Goal: Information Seeking & Learning: Find specific fact

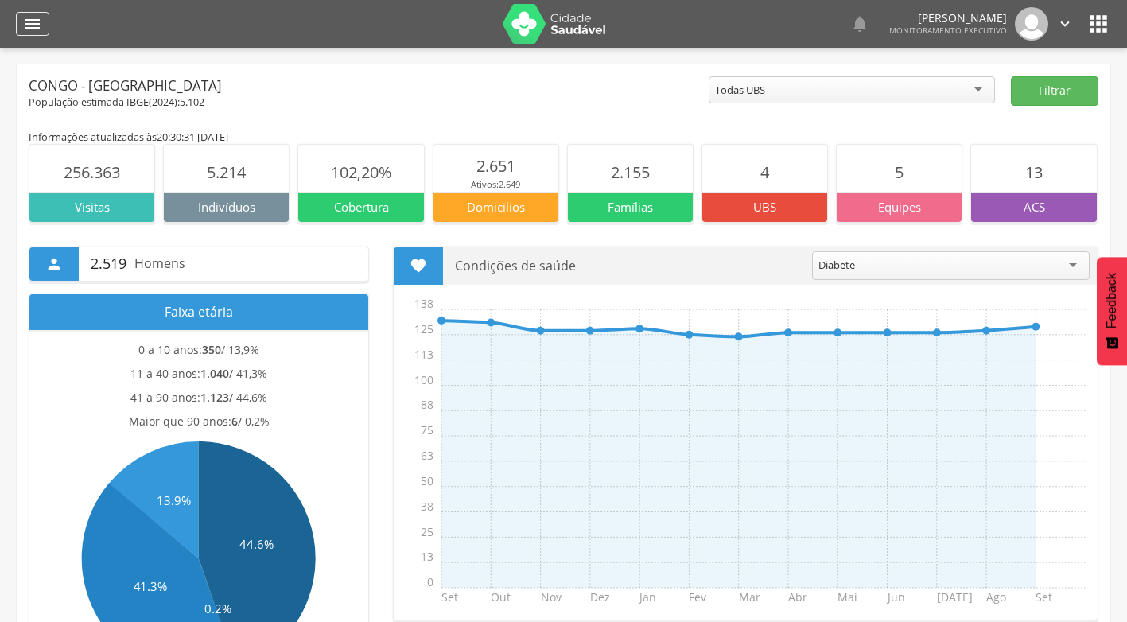
click at [47, 22] on div "" at bounding box center [32, 24] width 33 height 24
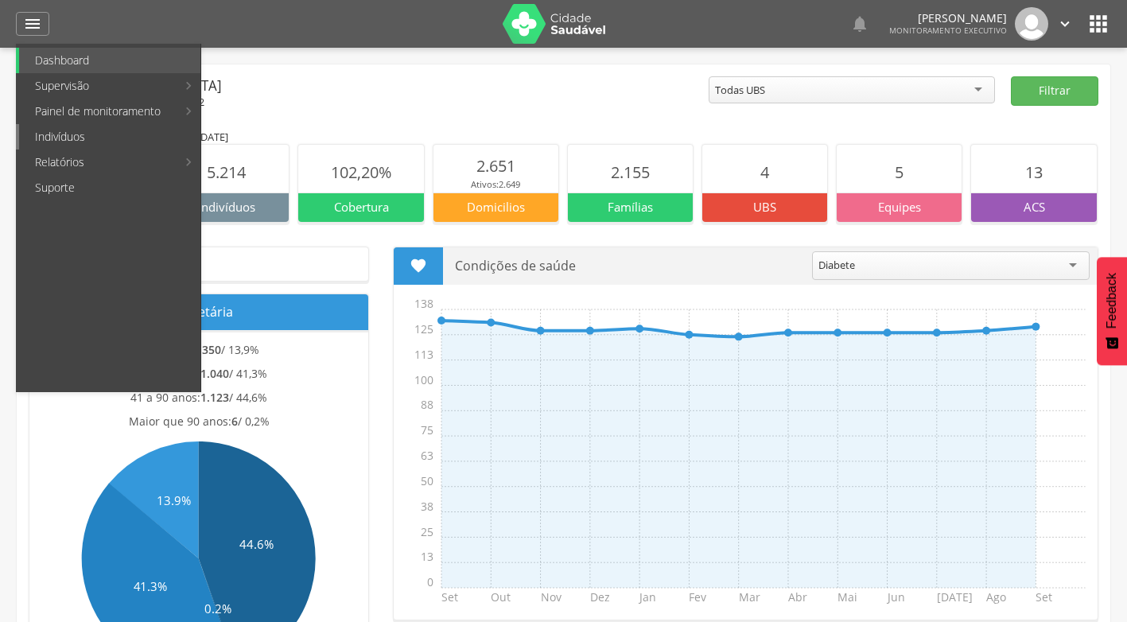
click at [95, 142] on link "Indivíduos" at bounding box center [109, 136] width 181 height 25
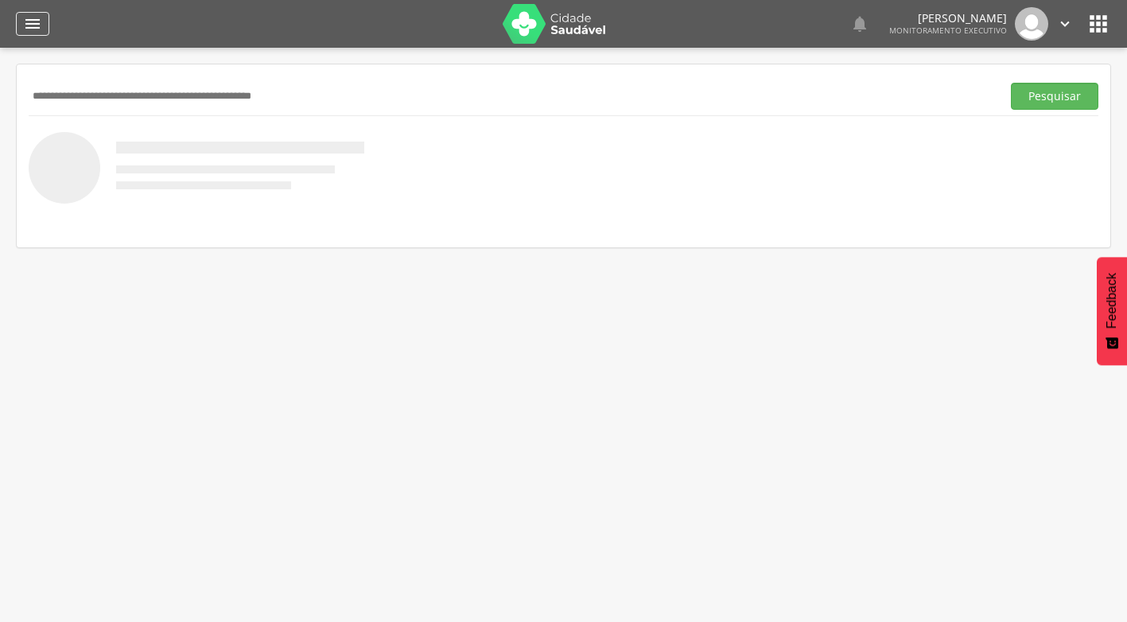
click at [34, 21] on icon "" at bounding box center [32, 23] width 19 height 19
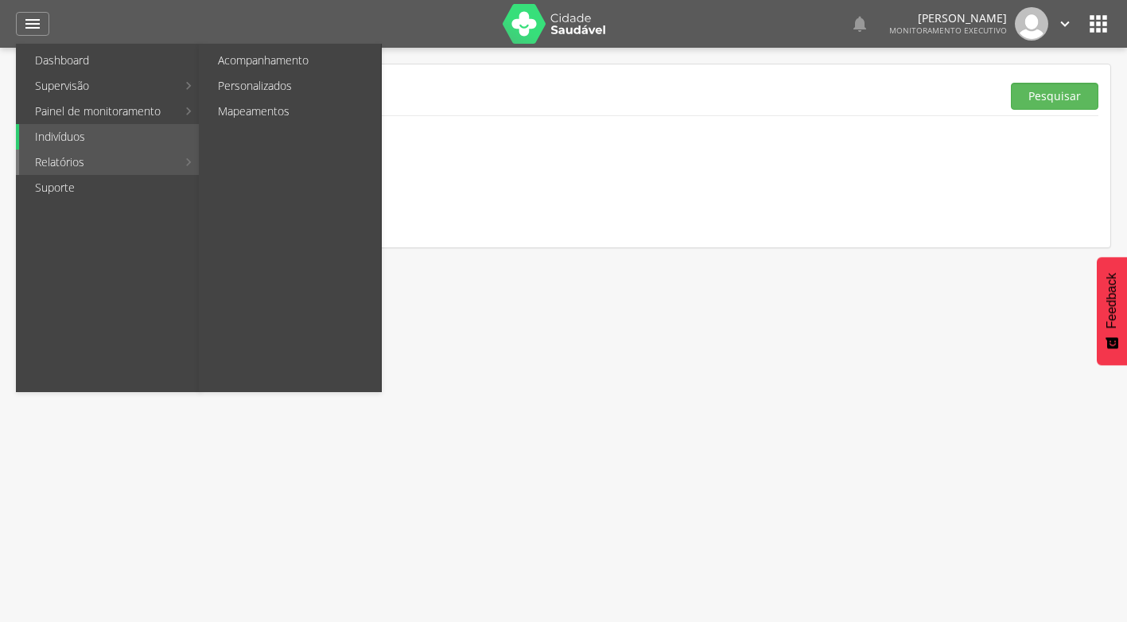
click at [95, 164] on link "Relatórios" at bounding box center [98, 162] width 158 height 25
click at [253, 94] on link "Personalizados" at bounding box center [291, 85] width 179 height 25
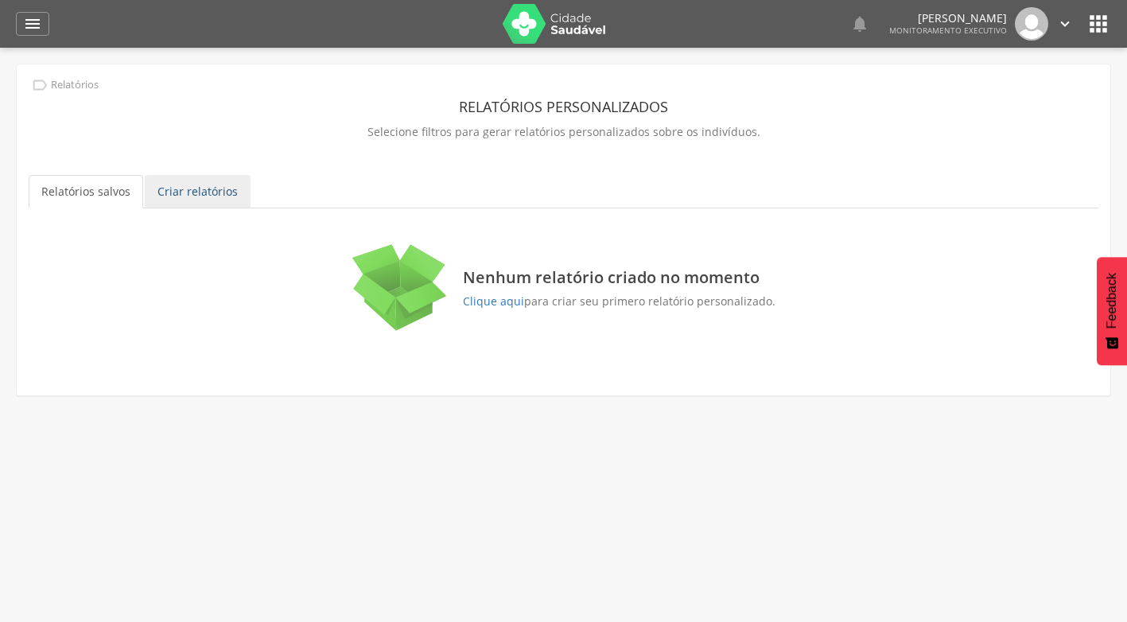
click at [202, 193] on link "Criar relatórios" at bounding box center [198, 191] width 106 height 33
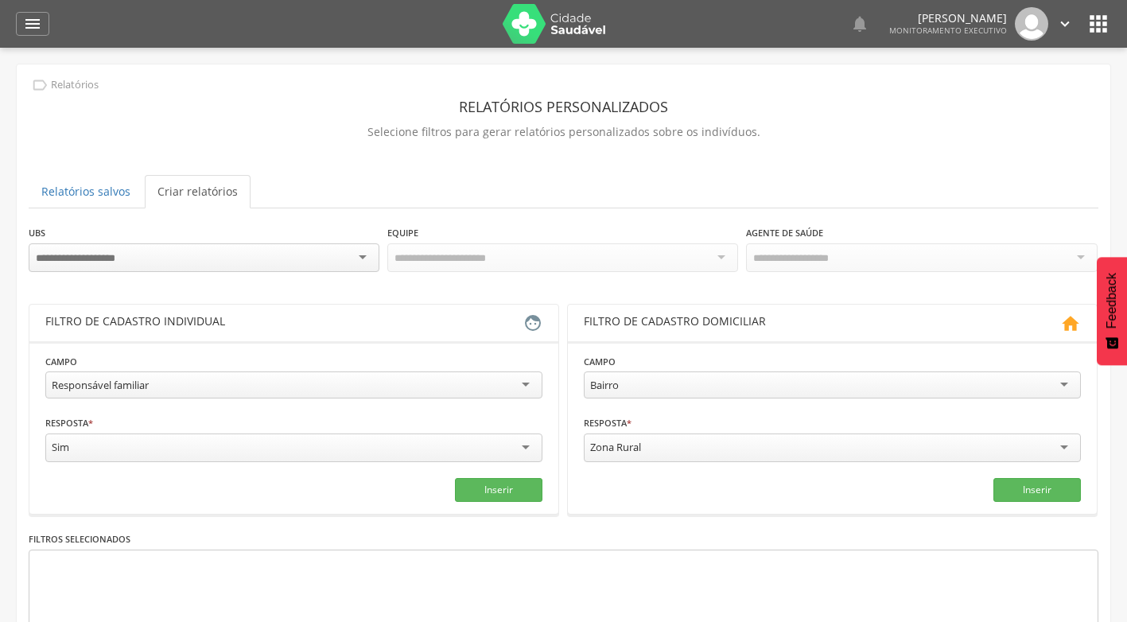
click at [352, 255] on div at bounding box center [204, 257] width 351 height 29
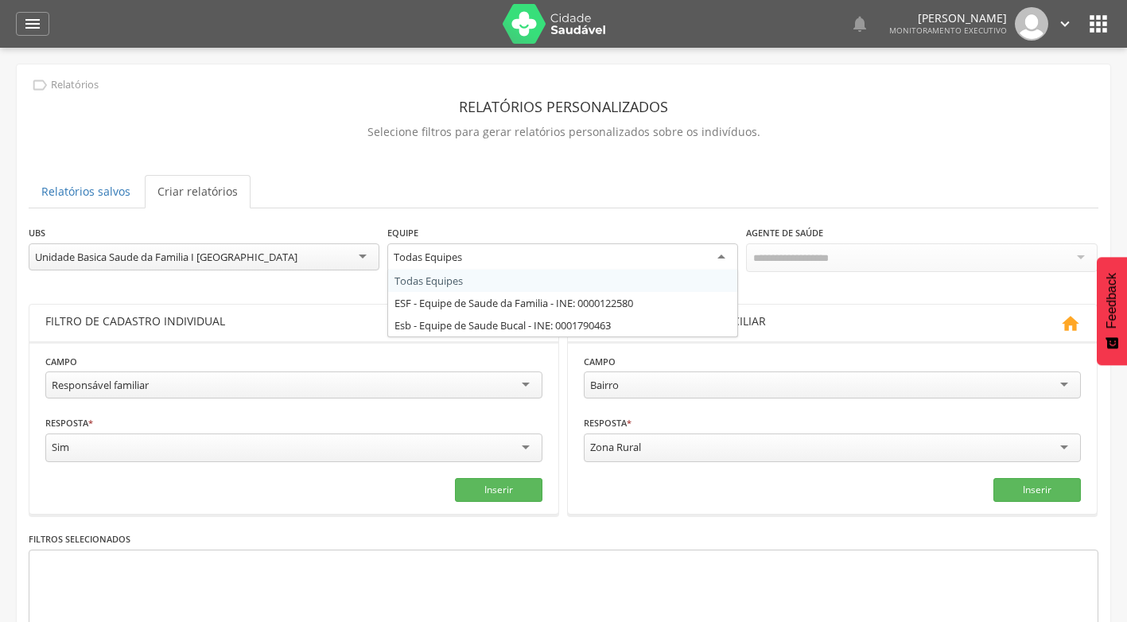
click at [723, 253] on div "Todas Equipes" at bounding box center [562, 257] width 351 height 29
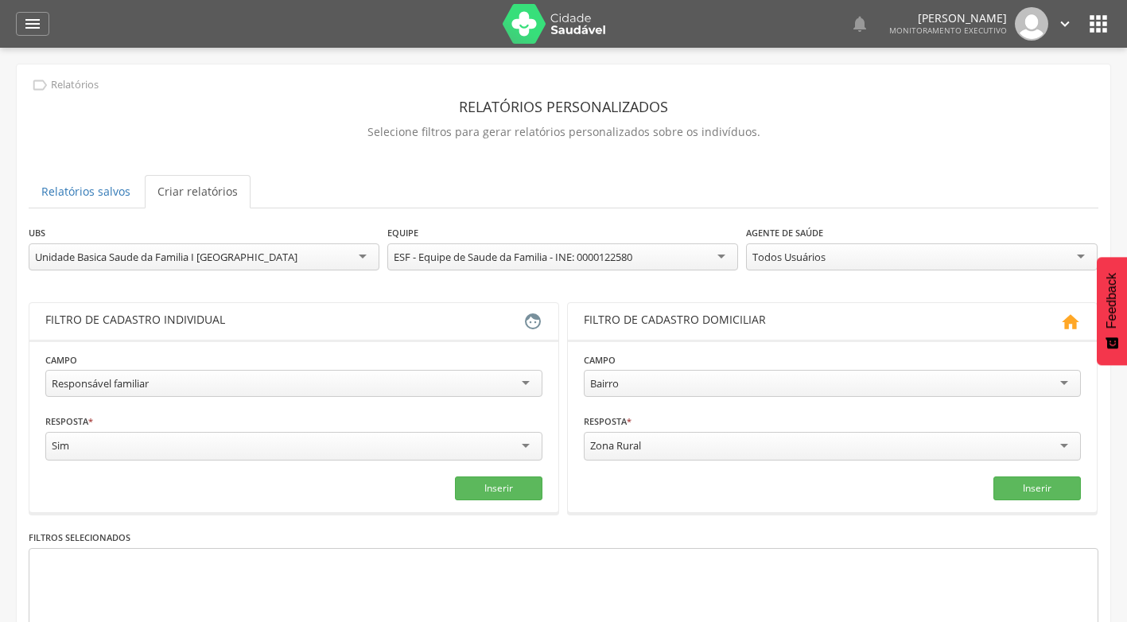
click at [1080, 259] on div "Todos Usuários" at bounding box center [921, 256] width 351 height 27
click at [520, 392] on div "Responsável familiar" at bounding box center [293, 383] width 497 height 27
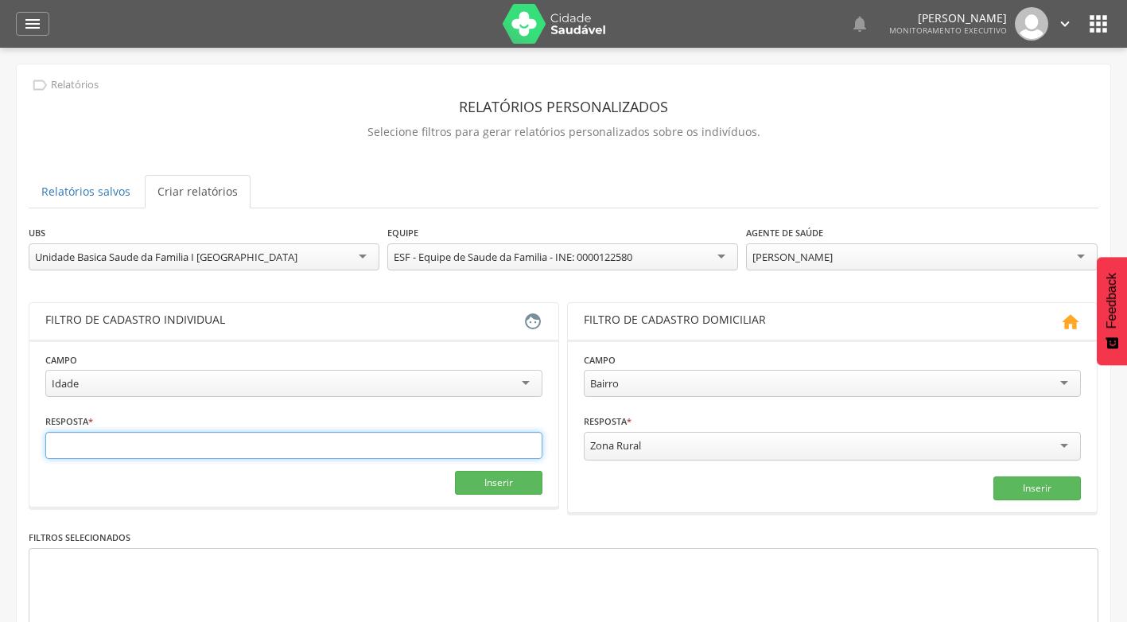
click at [115, 440] on input "text" at bounding box center [293, 445] width 497 height 27
type input "**"
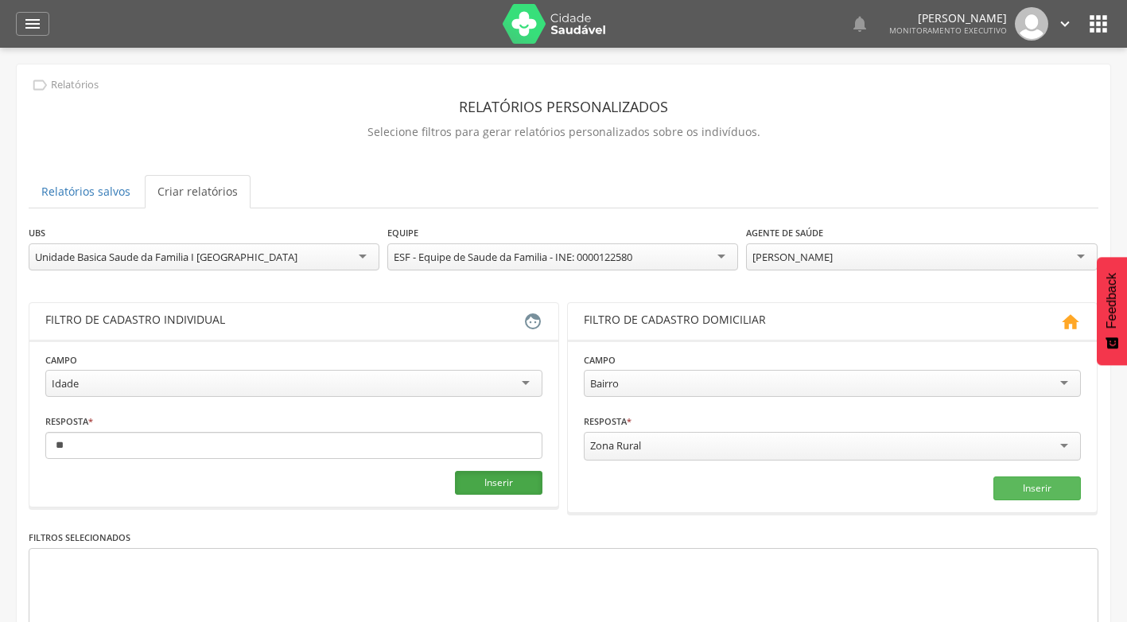
click at [525, 474] on button "Inserir" at bounding box center [499, 483] width 88 height 24
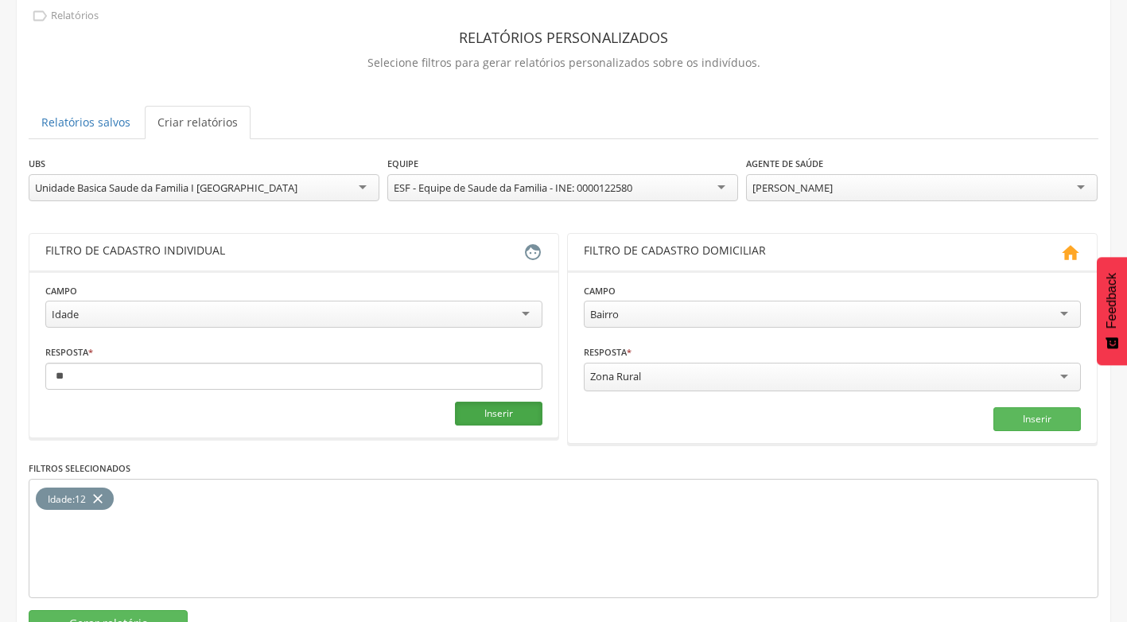
scroll to position [127, 0]
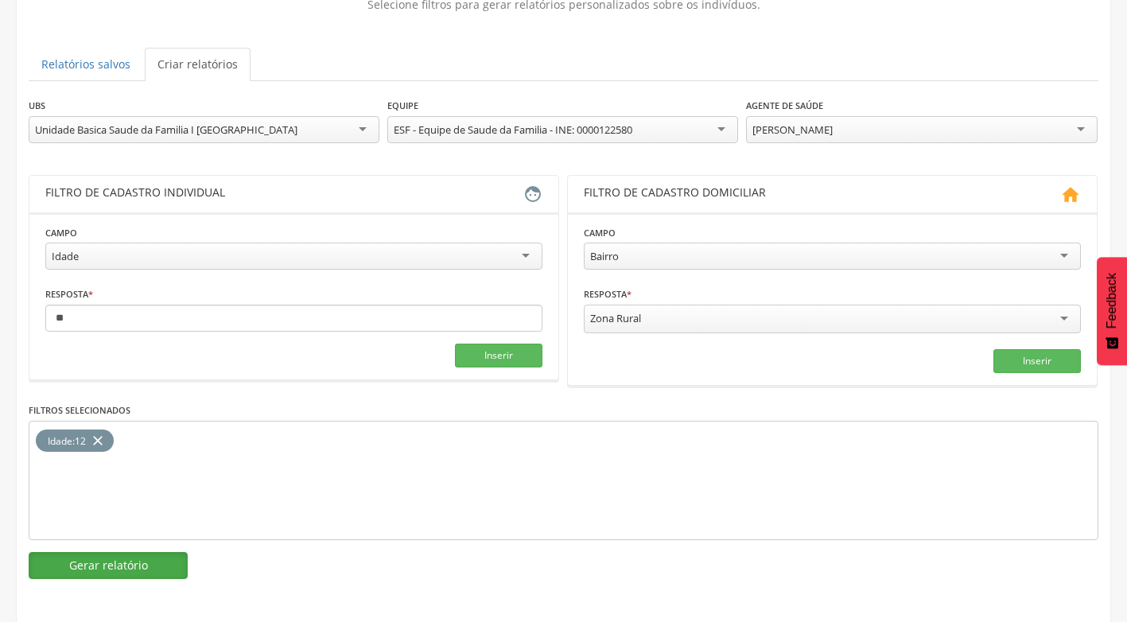
click at [141, 560] on button "Gerar relatório" at bounding box center [108, 565] width 159 height 27
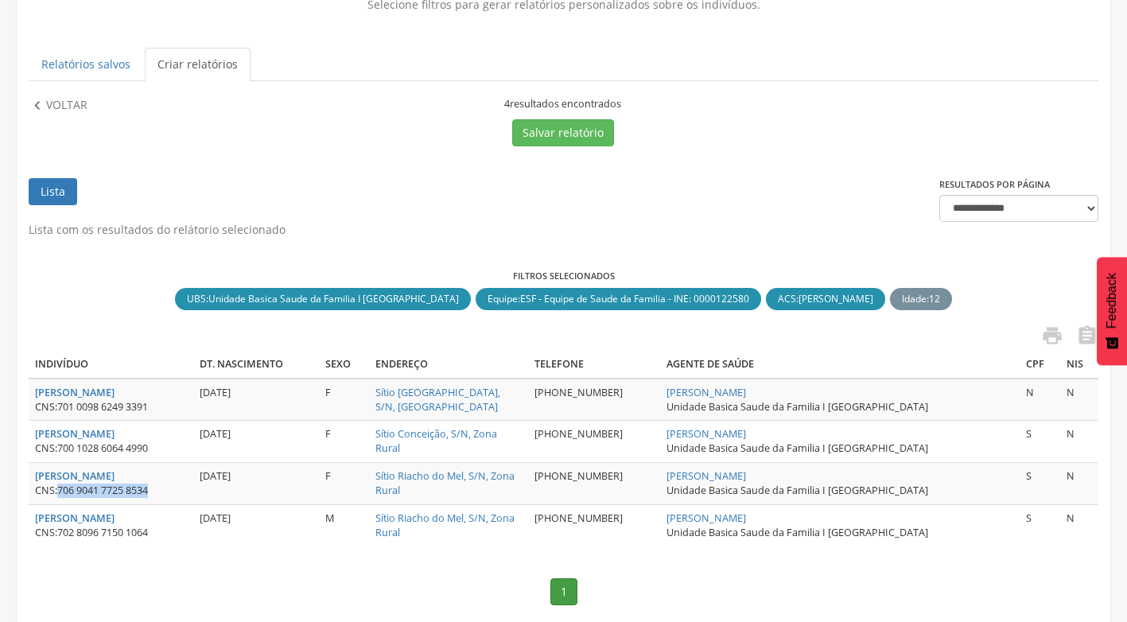
drag, startPoint x: 60, startPoint y: 490, endPoint x: 160, endPoint y: 490, distance: 99.4
click at [160, 490] on div "CNS: 706 9041 7725 8534" at bounding box center [111, 491] width 152 height 14
drag, startPoint x: 160, startPoint y: 490, endPoint x: 145, endPoint y: 488, distance: 15.2
copy span "706 9041 7725 8534"
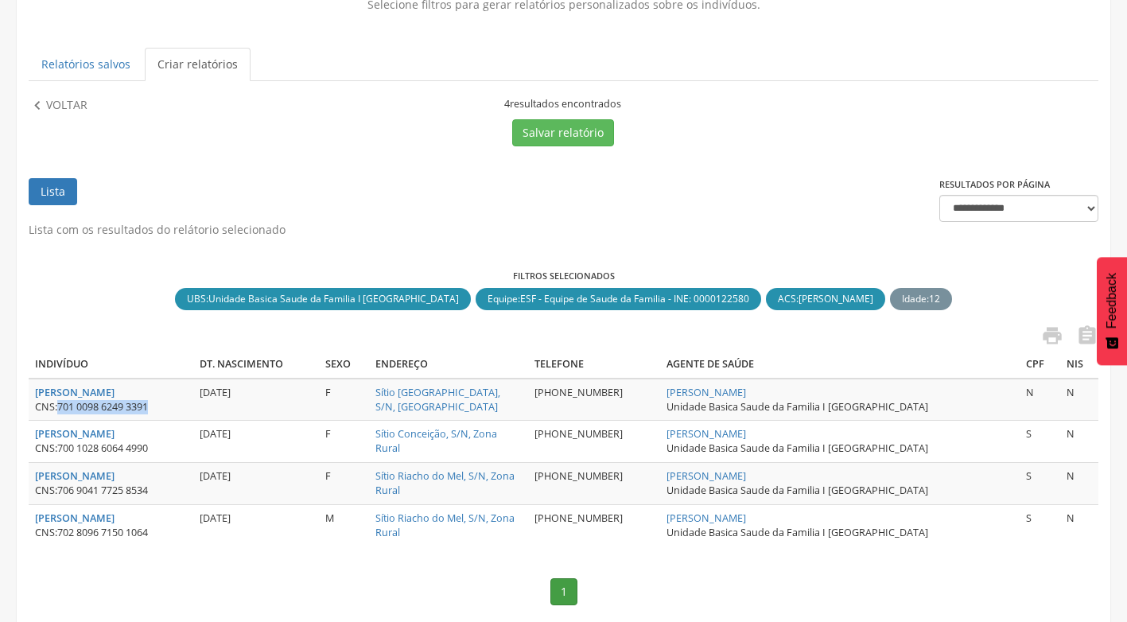
drag, startPoint x: 58, startPoint y: 407, endPoint x: 173, endPoint y: 407, distance: 115.4
click at [173, 407] on div "CNS: 701 0098 6249 3391" at bounding box center [111, 407] width 152 height 14
drag, startPoint x: 173, startPoint y: 407, endPoint x: 146, endPoint y: 406, distance: 27.9
copy div "701 0098 6249 3391"
click at [105, 365] on th "Indivíduo" at bounding box center [111, 365] width 165 height 28
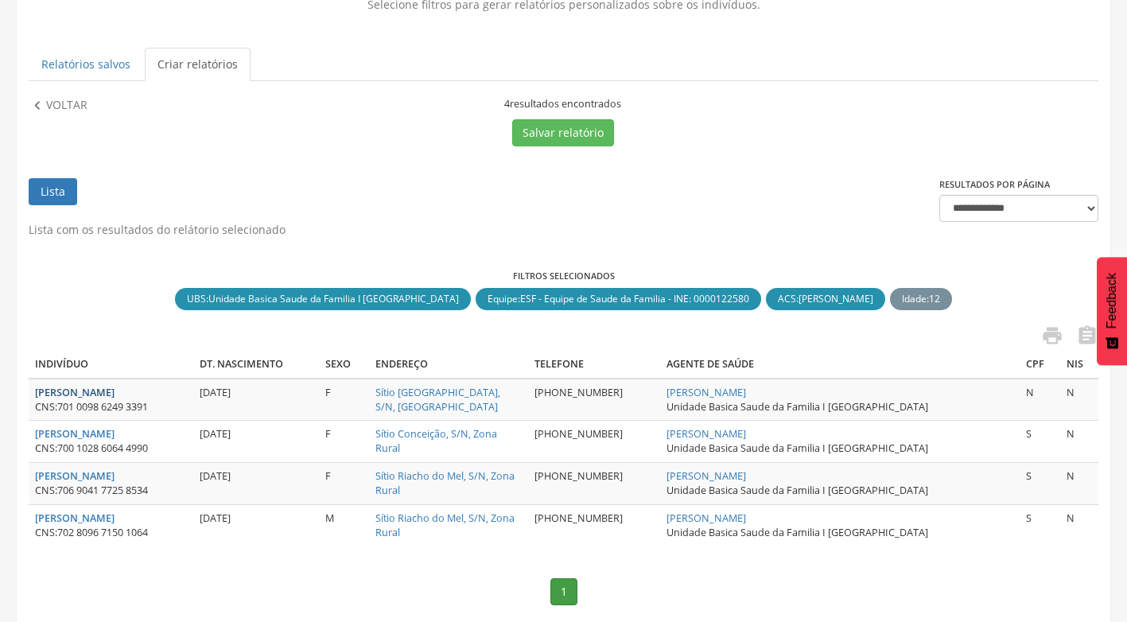
click at [115, 391] on strong "[PERSON_NAME]" at bounding box center [75, 393] width 80 height 14
type input "**********"
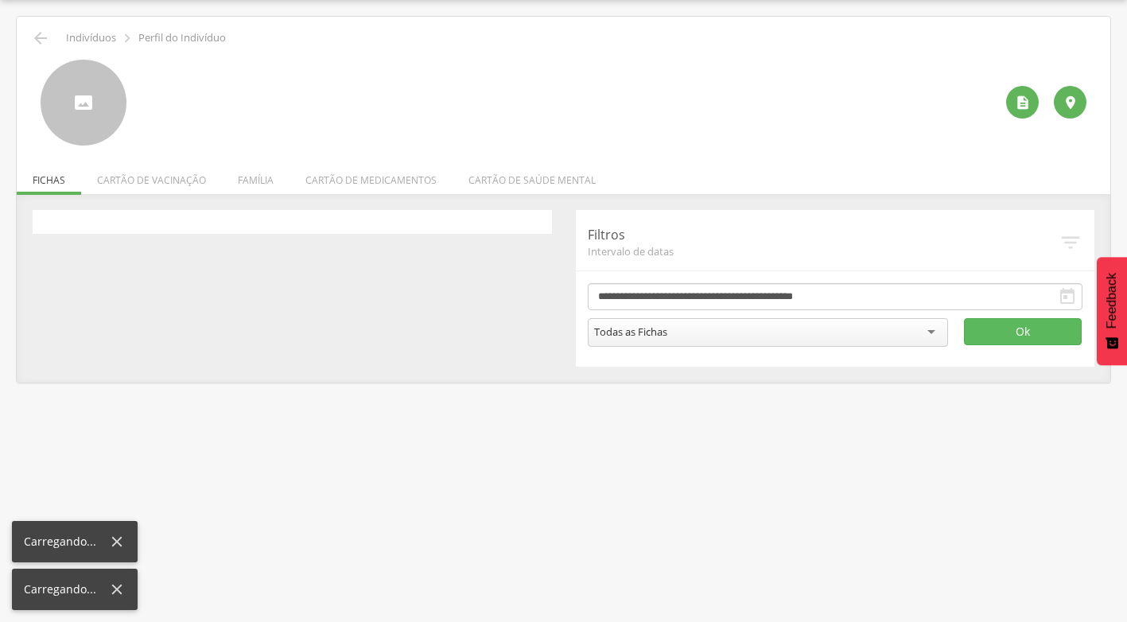
scroll to position [48, 0]
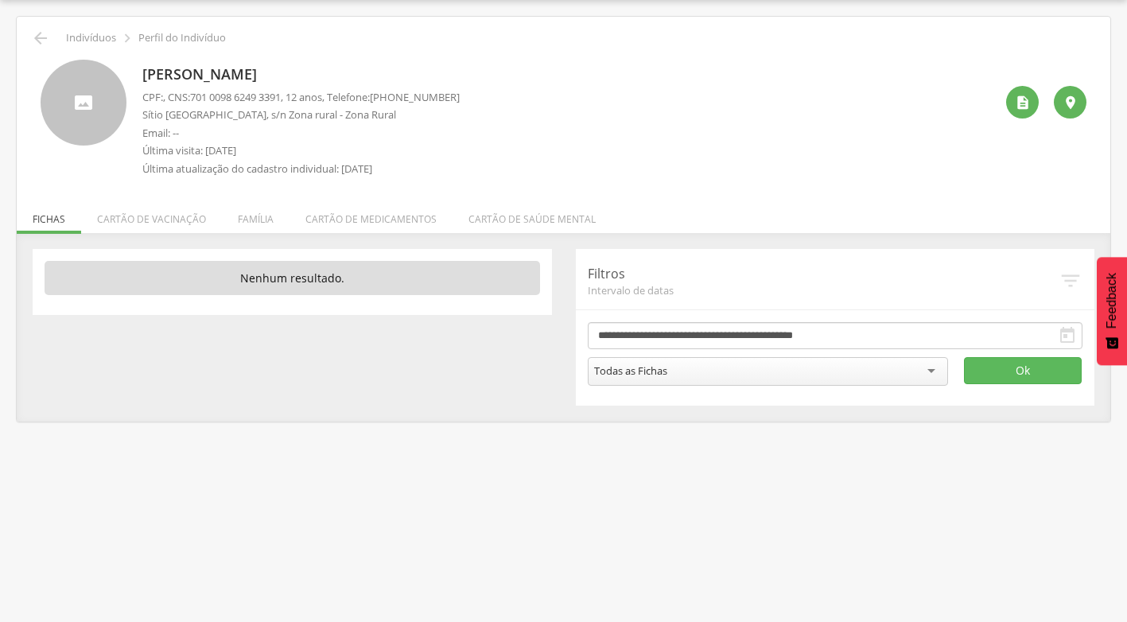
drag, startPoint x: 138, startPoint y: 73, endPoint x: 421, endPoint y: 75, distance: 282.4
click at [421, 75] on div "[PERSON_NAME] CPF: , CNS: [PHONE_NUMBER] , 12 anos, Telefone: [PHONE_NUMBER] [G…" at bounding box center [564, 122] width 1046 height 125
drag, startPoint x: 421, startPoint y: 75, endPoint x: 327, endPoint y: 71, distance: 94.0
copy p "[PERSON_NAME]"
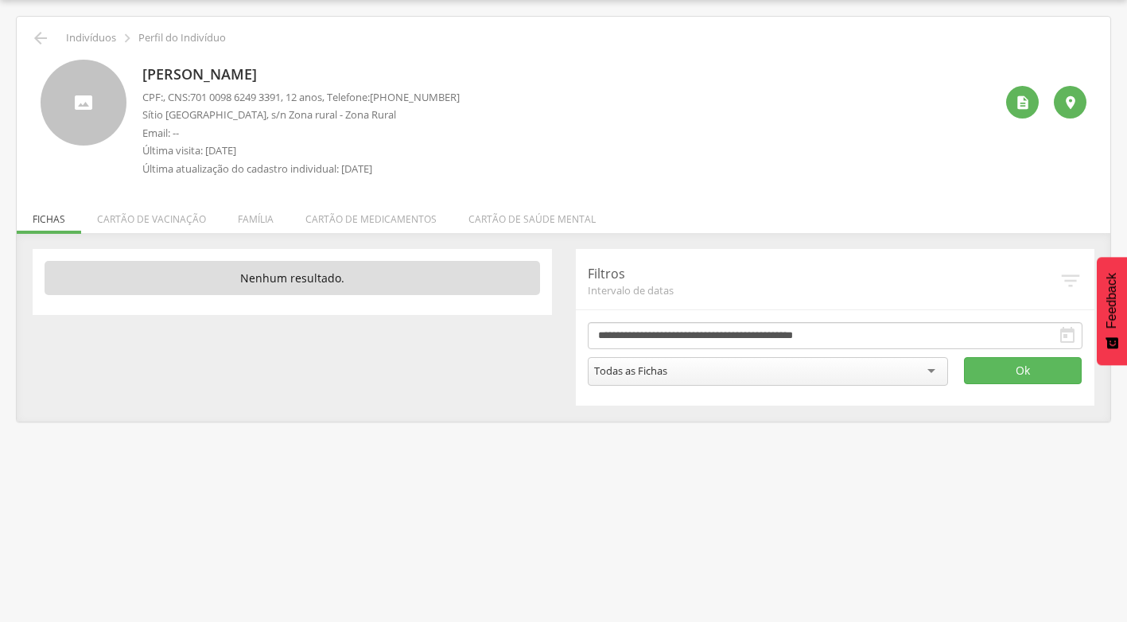
copy p "[PERSON_NAME]"
click at [44, 38] on icon "" at bounding box center [40, 38] width 19 height 19
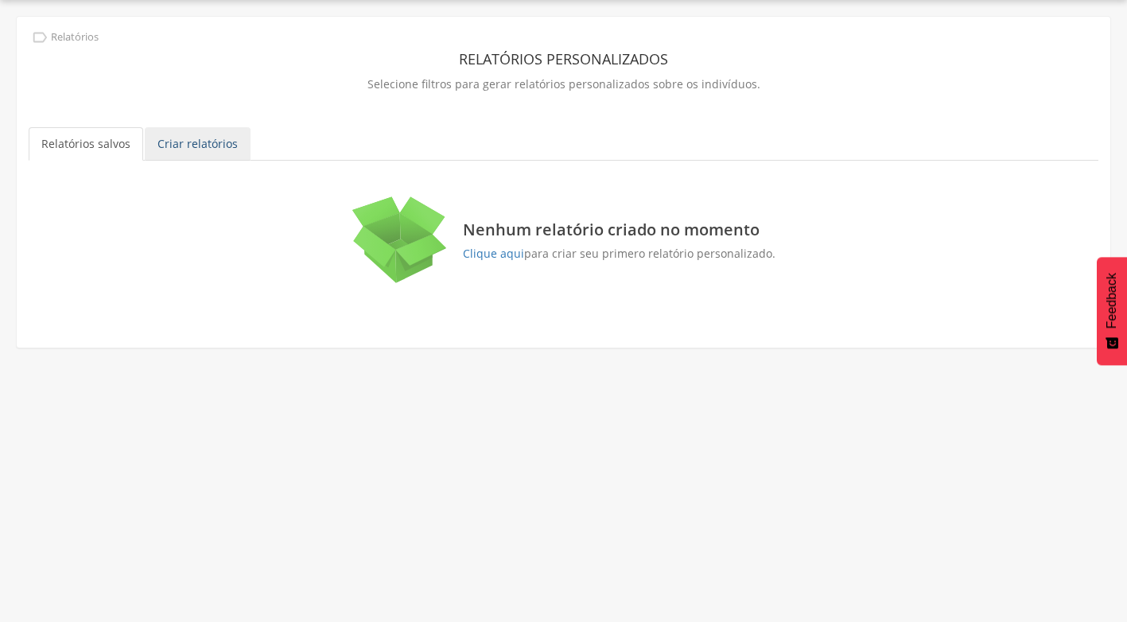
click at [217, 142] on link "Criar relatórios" at bounding box center [198, 143] width 106 height 33
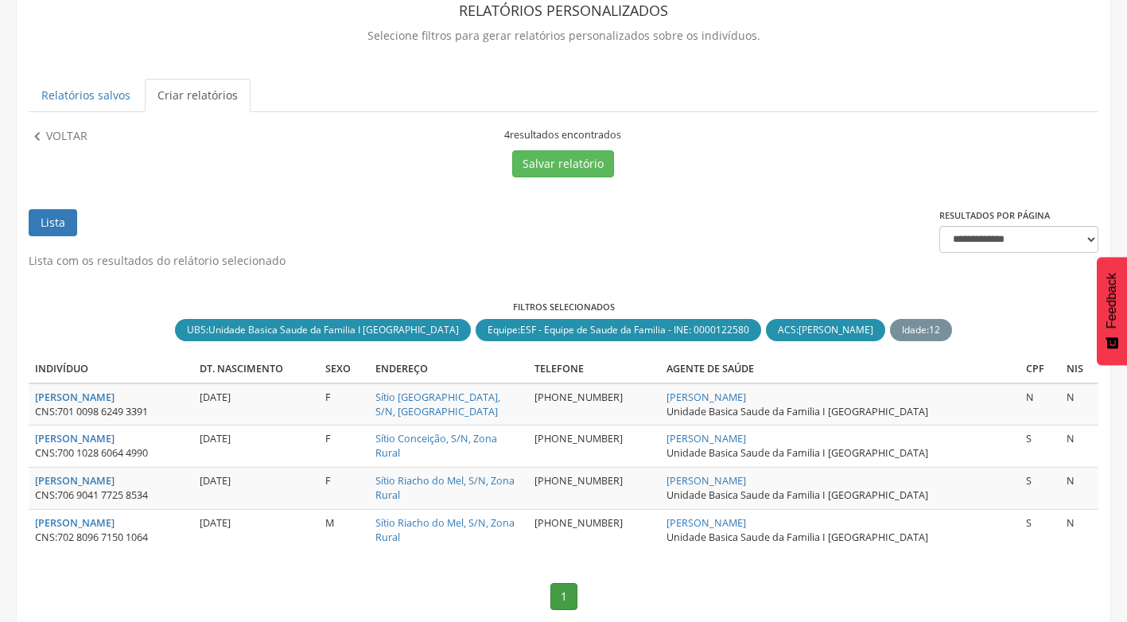
scroll to position [145, 0]
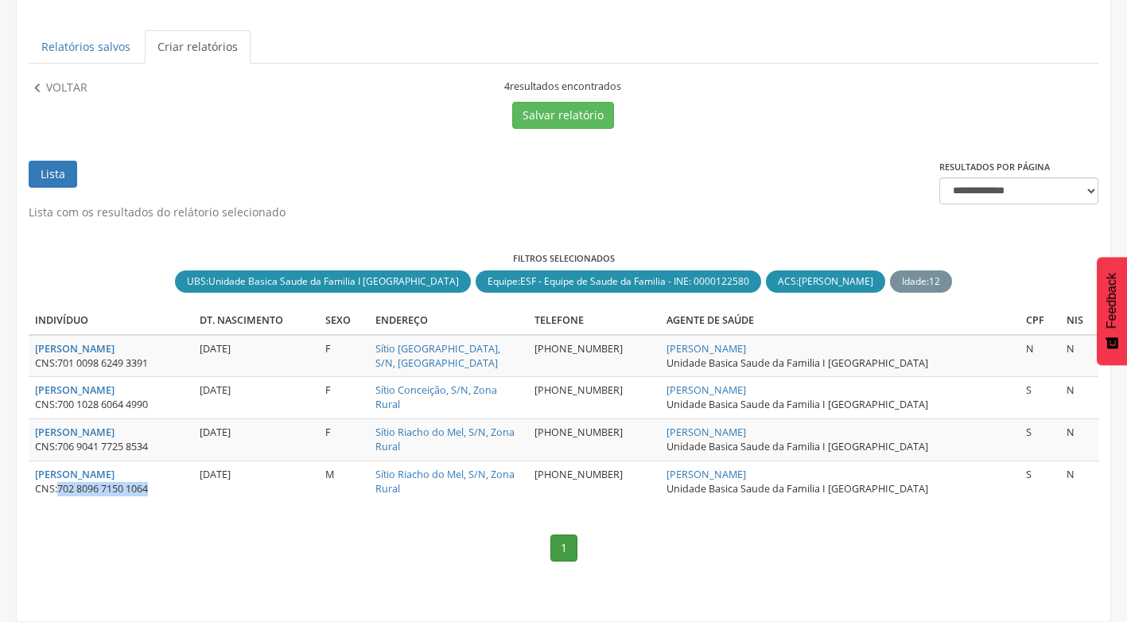
drag, startPoint x: 62, startPoint y: 488, endPoint x: 182, endPoint y: 485, distance: 120.2
click at [182, 485] on div "CNS: 702 8096 7150 1064" at bounding box center [111, 489] width 152 height 14
drag, startPoint x: 182, startPoint y: 485, endPoint x: 150, endPoint y: 489, distance: 32.9
copy span "702 8096 7150 1064"
click at [41, 83] on icon "" at bounding box center [38, 89] width 18 height 18
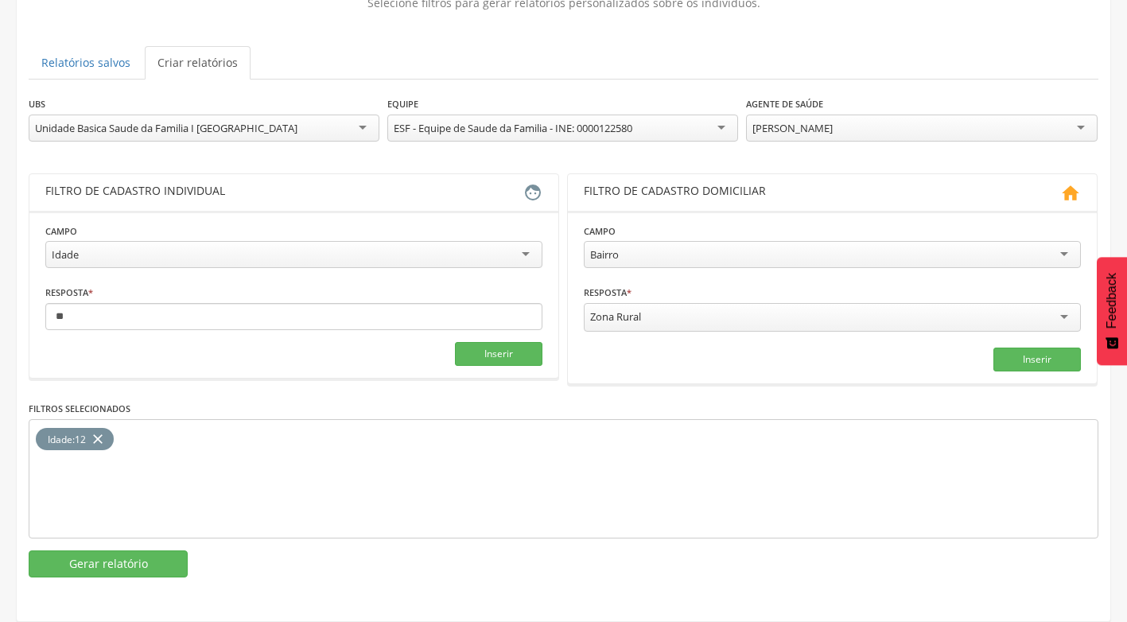
scroll to position [127, 0]
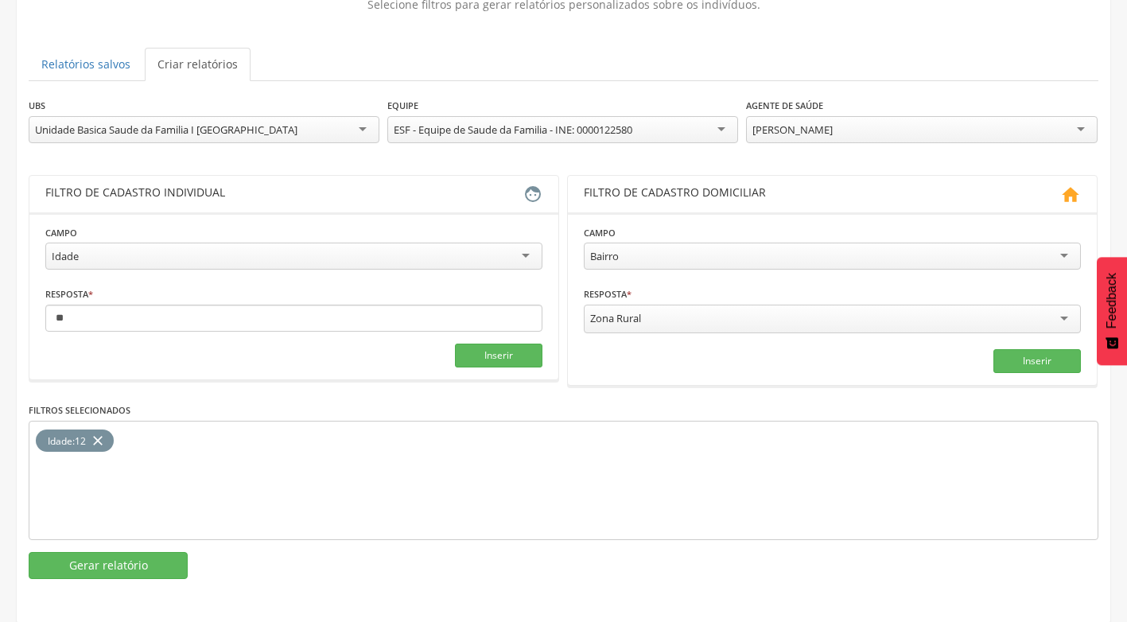
click at [1081, 123] on div "[PERSON_NAME]" at bounding box center [921, 129] width 351 height 27
click at [126, 552] on button "Gerar relatório" at bounding box center [108, 565] width 159 height 27
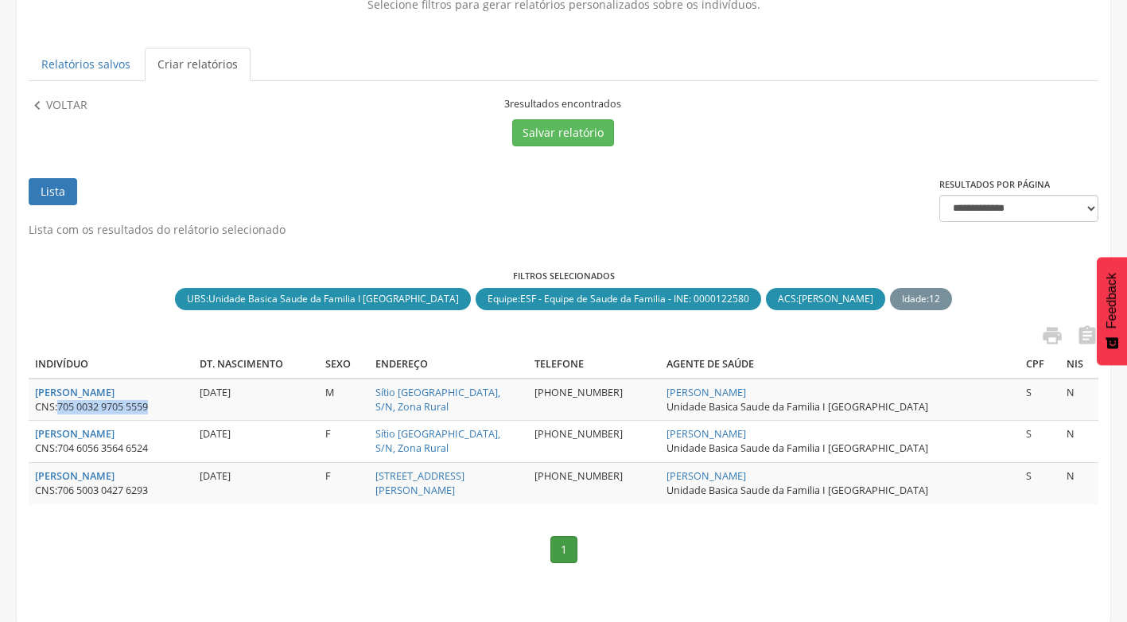
drag, startPoint x: 57, startPoint y: 404, endPoint x: 165, endPoint y: 411, distance: 107.6
click at [165, 411] on div "CNS: 705 0032 9705 5559" at bounding box center [111, 407] width 152 height 14
drag, startPoint x: 165, startPoint y: 411, endPoint x: 150, endPoint y: 408, distance: 15.4
copy div "705 0032 9705 5559"
click at [112, 381] on td "[PERSON_NAME] CNS: 705 0032 9705 5559" at bounding box center [111, 400] width 165 height 42
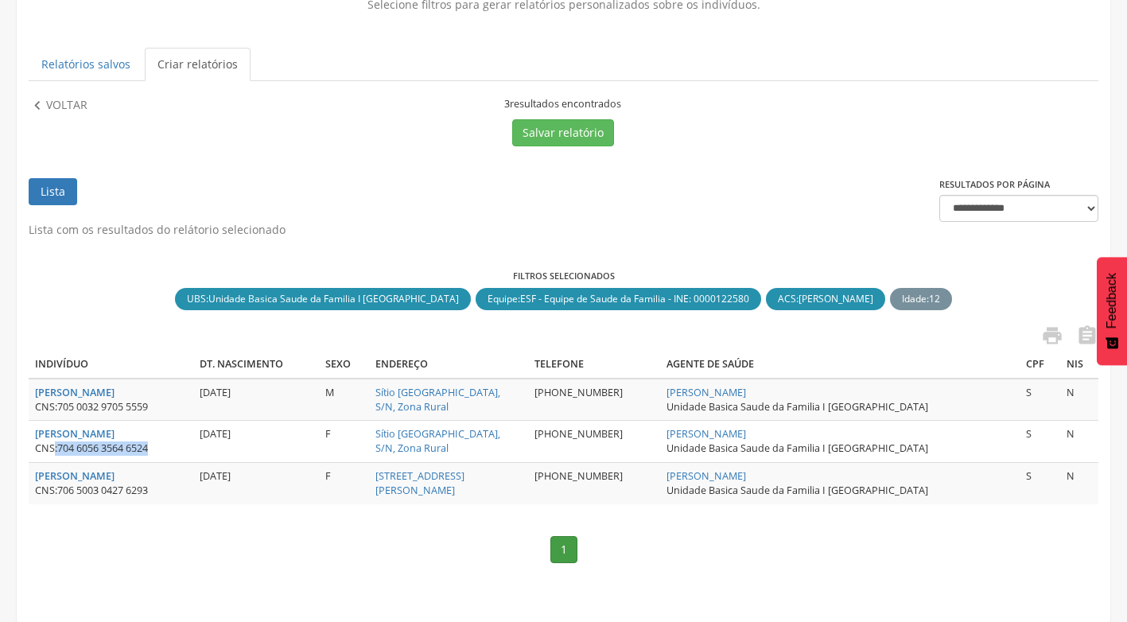
drag, startPoint x: 55, startPoint y: 449, endPoint x: 152, endPoint y: 447, distance: 97.1
click at [152, 447] on div "CNS: 704 6056 3564 6524" at bounding box center [111, 449] width 152 height 14
copy div ": 704 6056 3564 6524"
click at [41, 110] on icon "" at bounding box center [38, 106] width 18 height 18
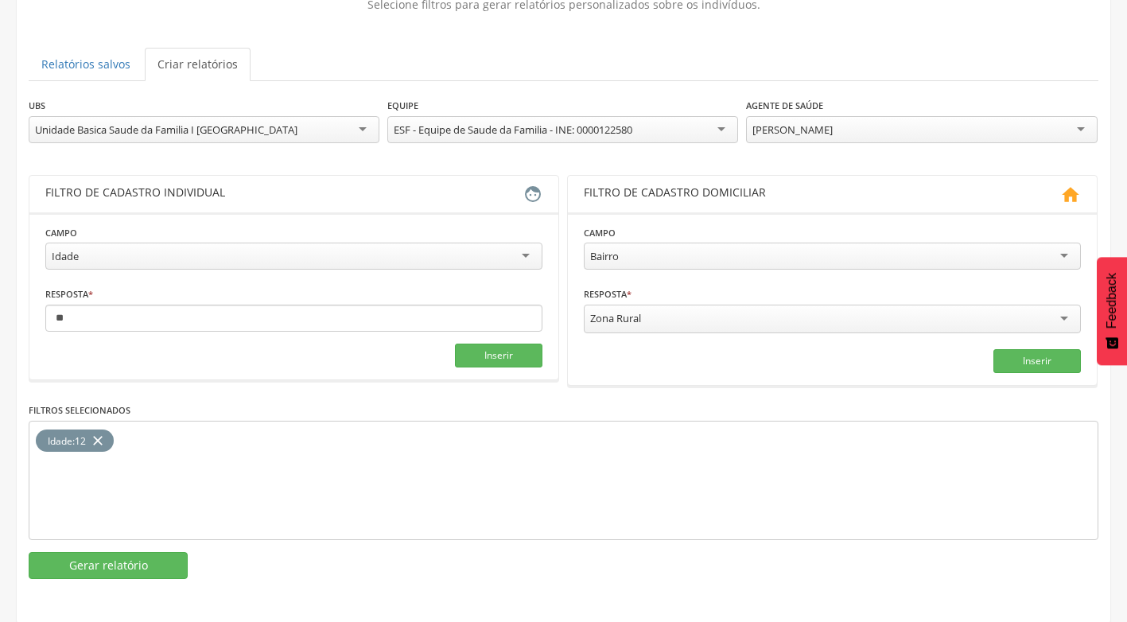
scroll to position [0, 0]
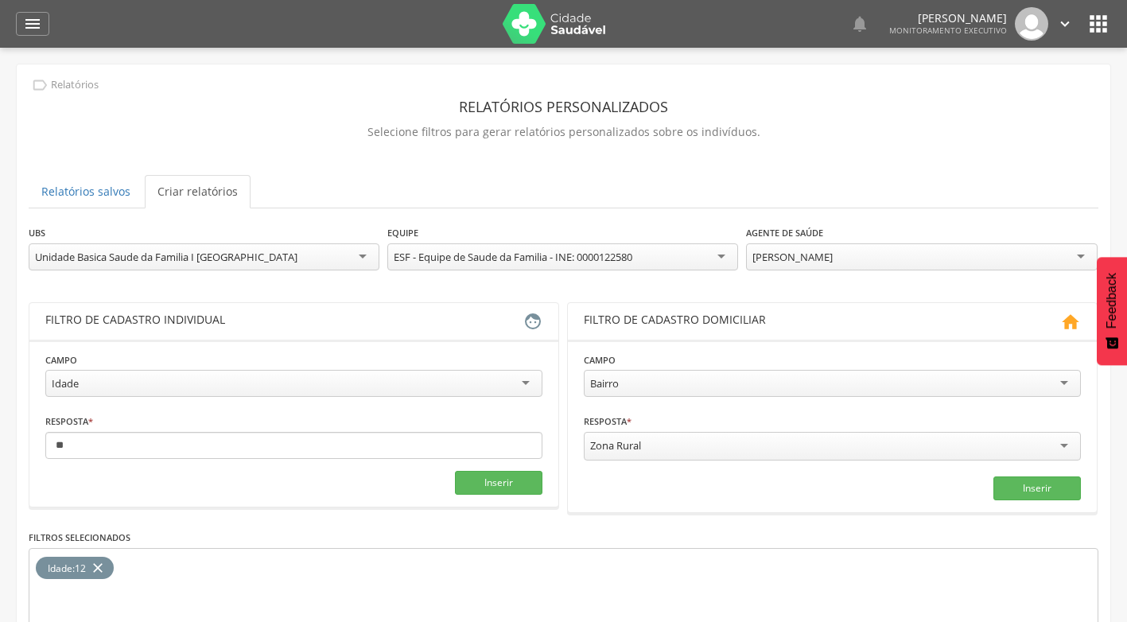
click at [33, 85] on icon "" at bounding box center [40, 85] width 18 height 18
click at [39, 79] on icon "" at bounding box center [40, 85] width 18 height 18
click at [36, 26] on icon "" at bounding box center [32, 23] width 19 height 19
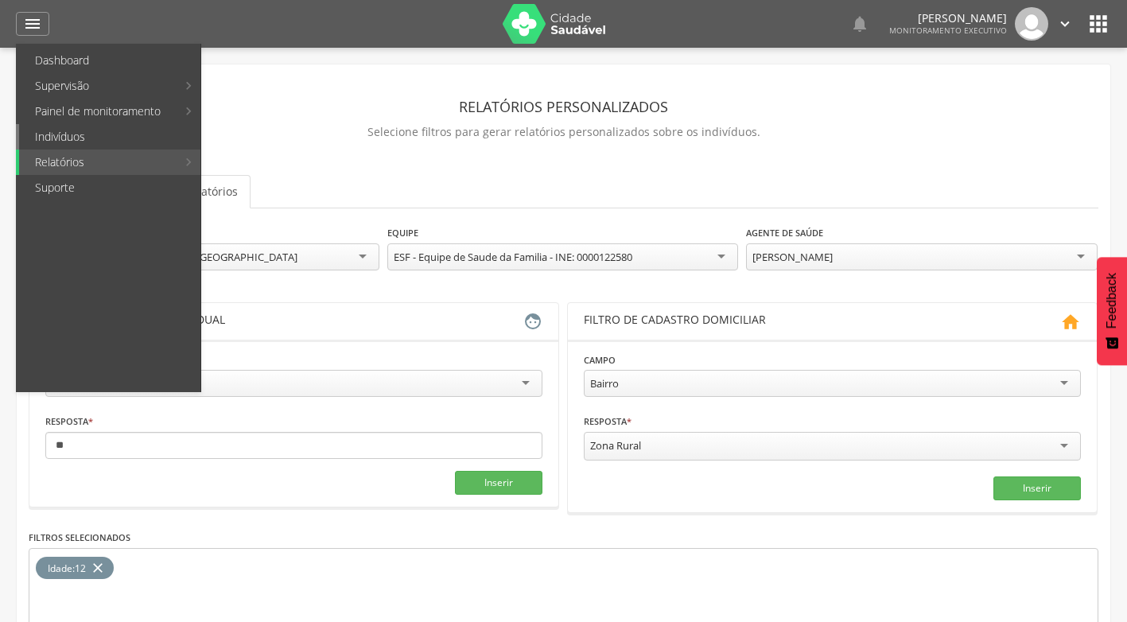
click at [82, 138] on link "Indivíduos" at bounding box center [109, 136] width 181 height 25
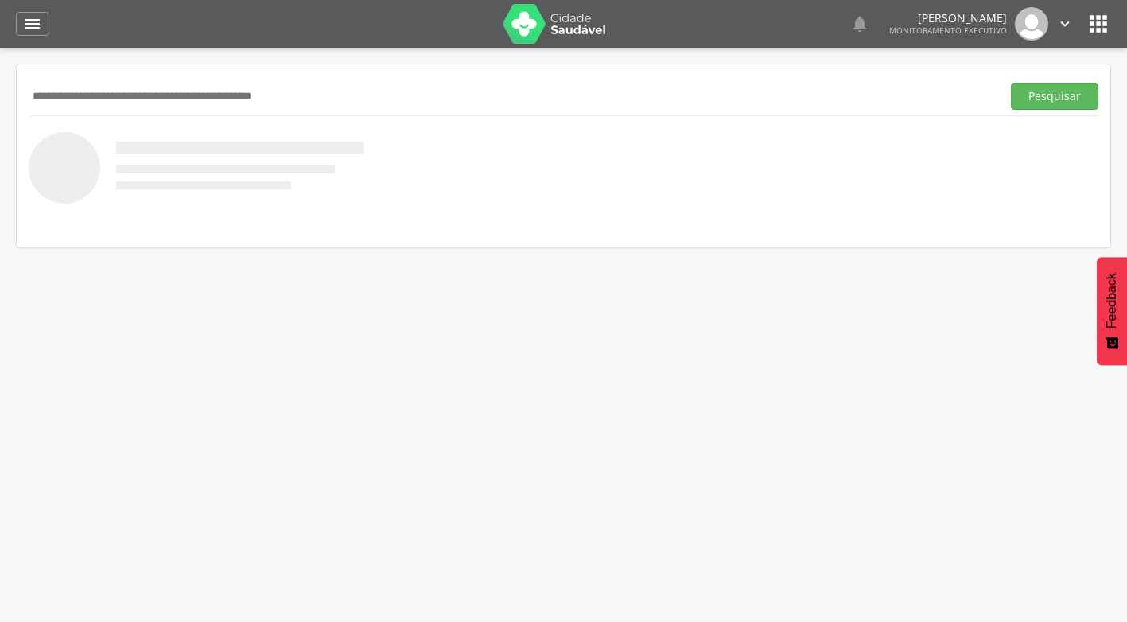
click at [105, 96] on input "text" at bounding box center [512, 96] width 967 height 27
click at [1011, 83] on button "Pesquisar" at bounding box center [1055, 96] width 88 height 27
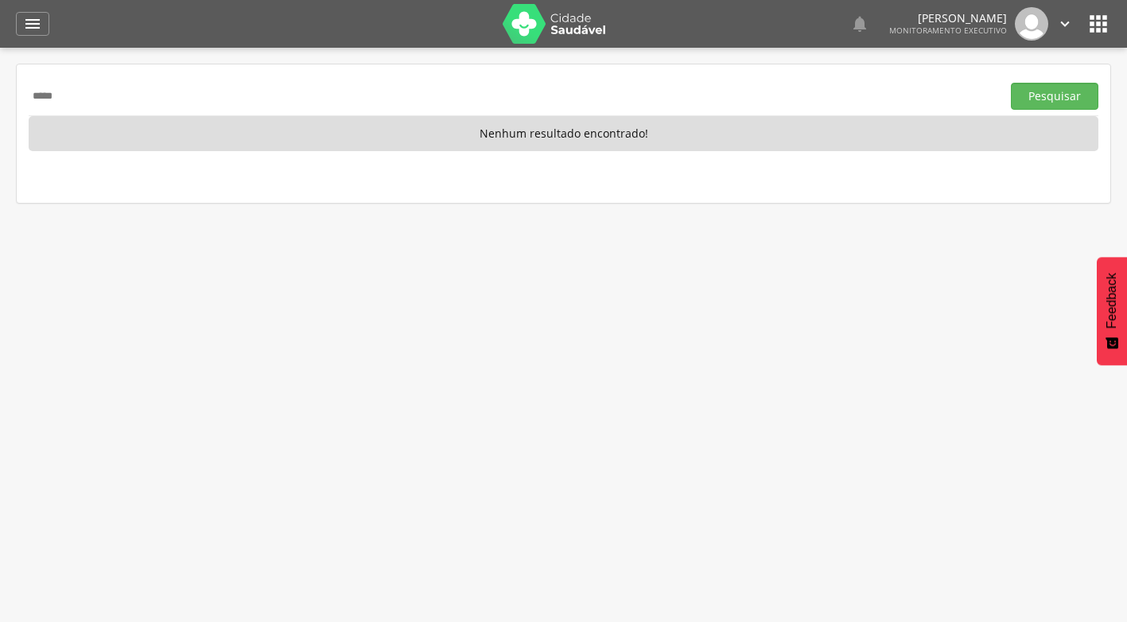
click at [61, 97] on input "*****" at bounding box center [512, 96] width 967 height 27
type input "******"
click at [1011, 83] on button "Pesquisar" at bounding box center [1055, 96] width 88 height 27
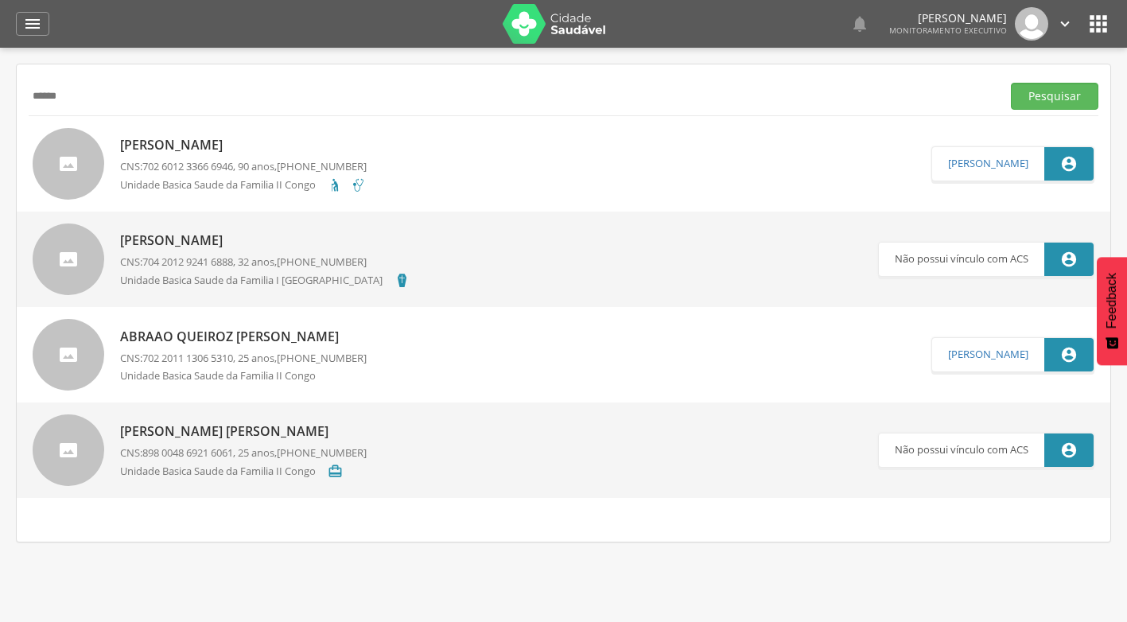
click at [259, 328] on p "Abraao Queiroz [PERSON_NAME]" at bounding box center [243, 337] width 247 height 18
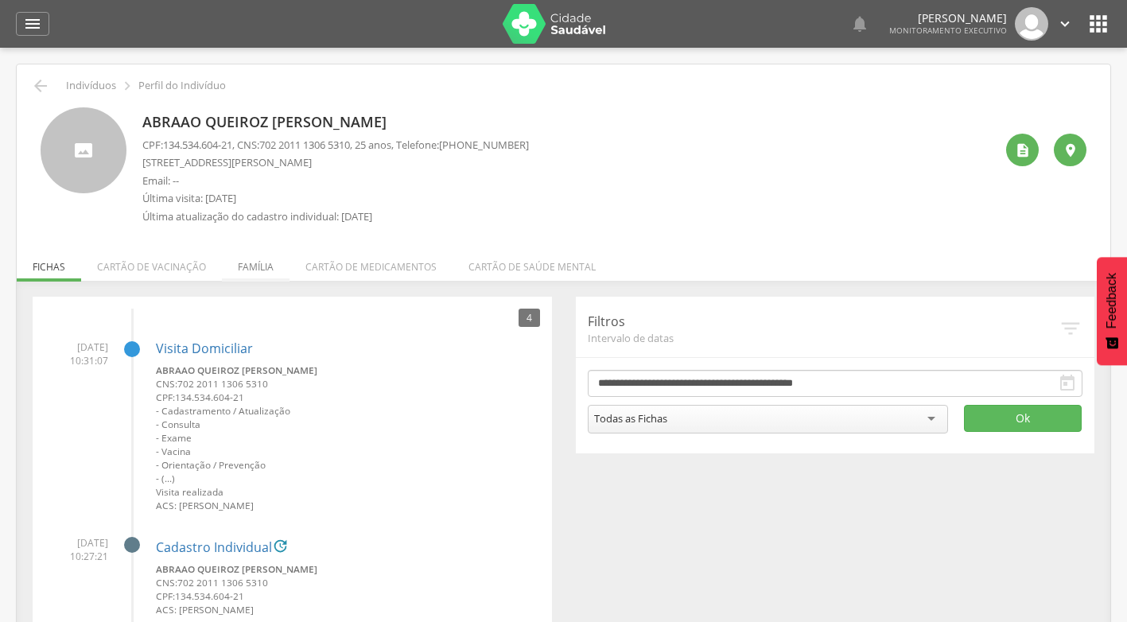
click at [248, 264] on li "Família" at bounding box center [256, 262] width 68 height 37
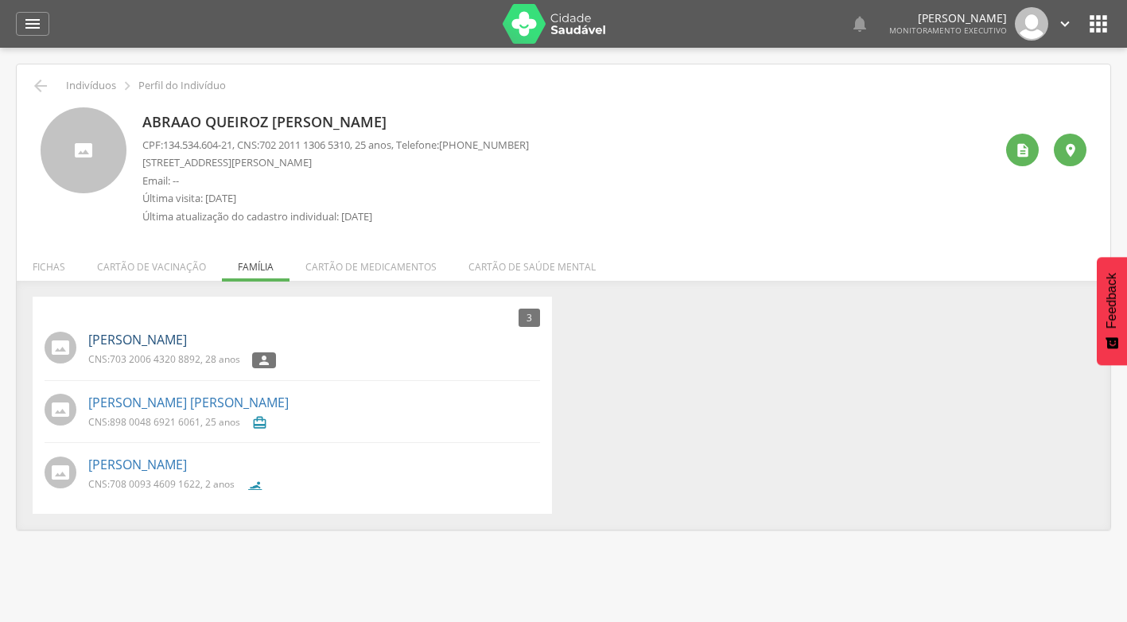
click at [187, 339] on link "[PERSON_NAME]" at bounding box center [137, 340] width 99 height 18
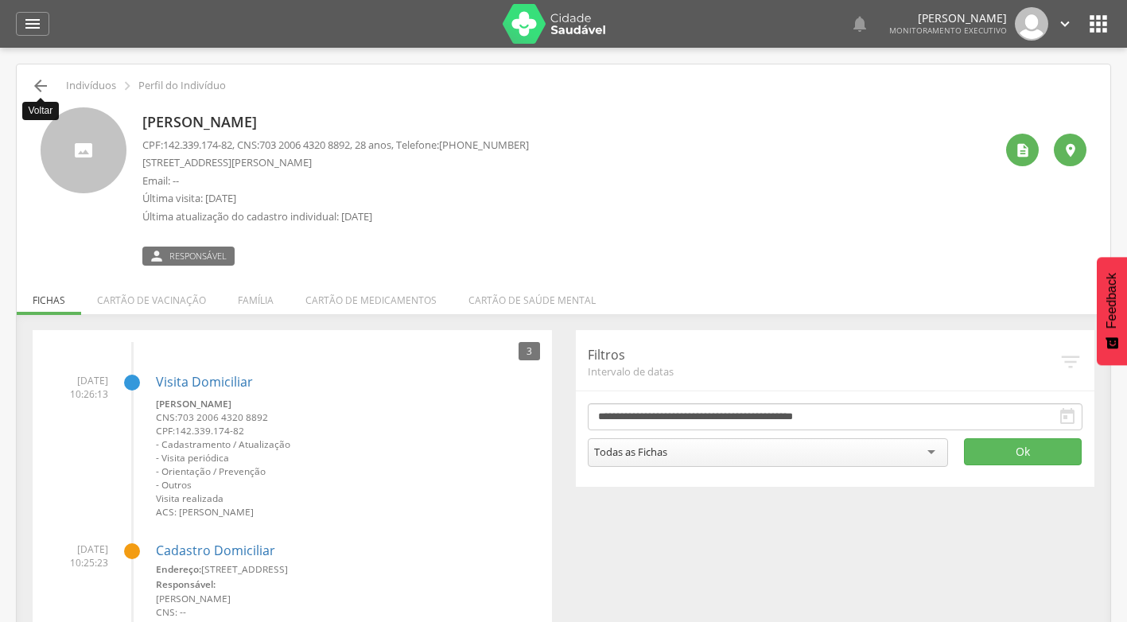
click at [41, 91] on icon "" at bounding box center [40, 85] width 19 height 19
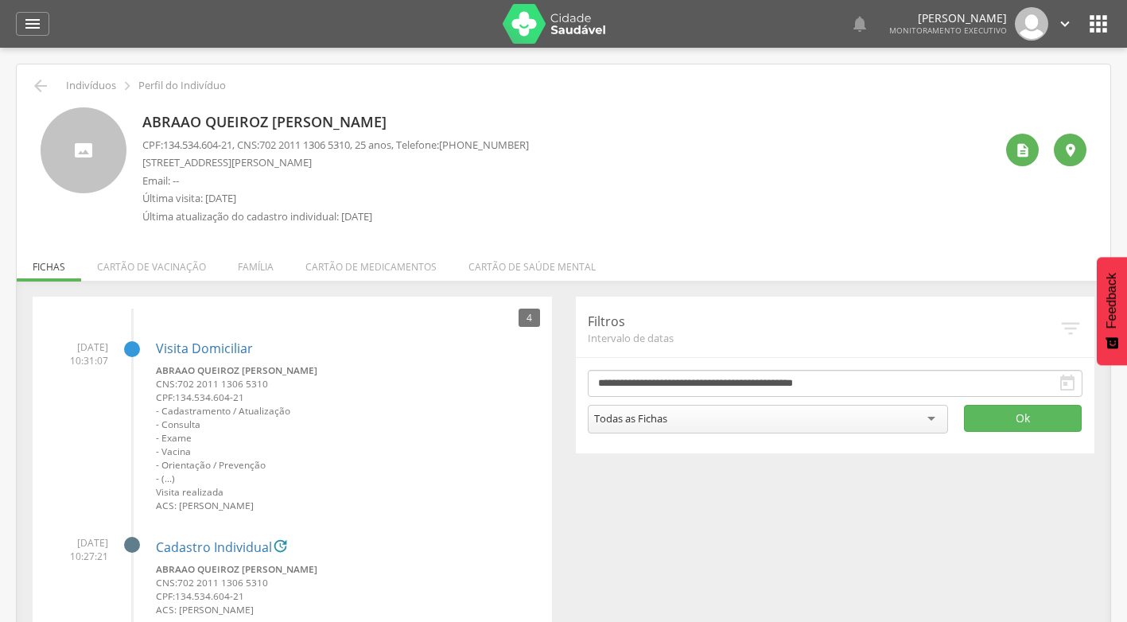
click at [37, 76] on div " Indivíduos  Perfil do Indivíduo Abraao Queiroz [PERSON_NAME] CPF: 134.534.60…" at bounding box center [564, 526] width 1094 height 924
click at [46, 81] on icon "" at bounding box center [40, 85] width 19 height 19
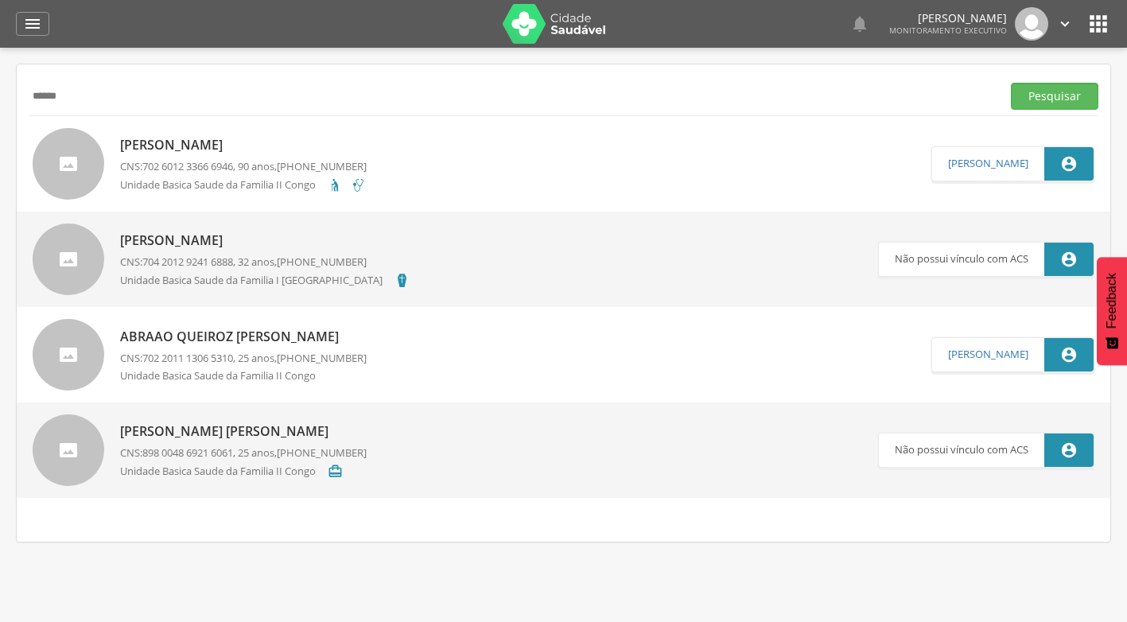
click at [132, 99] on input "******" at bounding box center [512, 96] width 967 height 27
paste input "**********"
type input "**********"
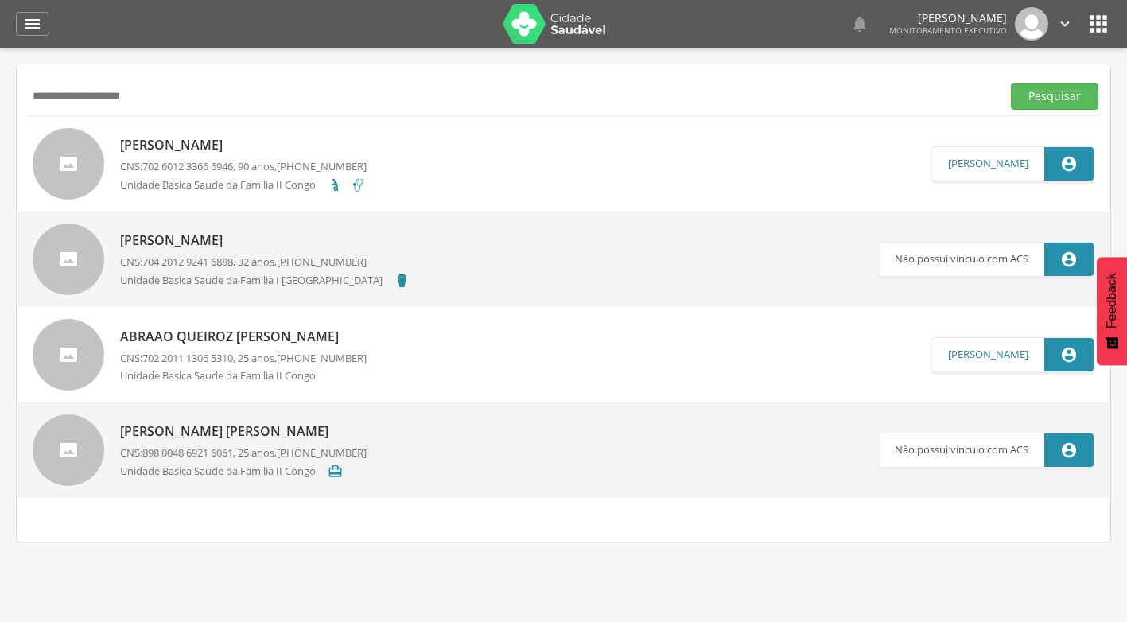
click at [1011, 83] on button "Pesquisar" at bounding box center [1055, 96] width 88 height 27
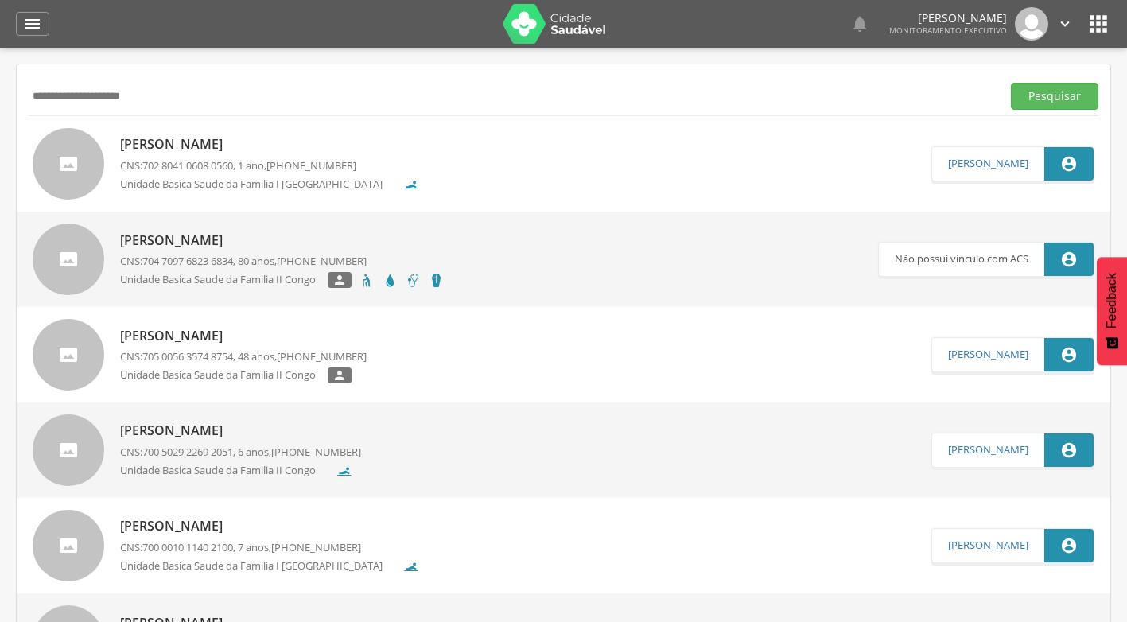
click at [103, 93] on input "**********" at bounding box center [512, 96] width 967 height 27
click at [231, 94] on input "text" at bounding box center [512, 96] width 967 height 27
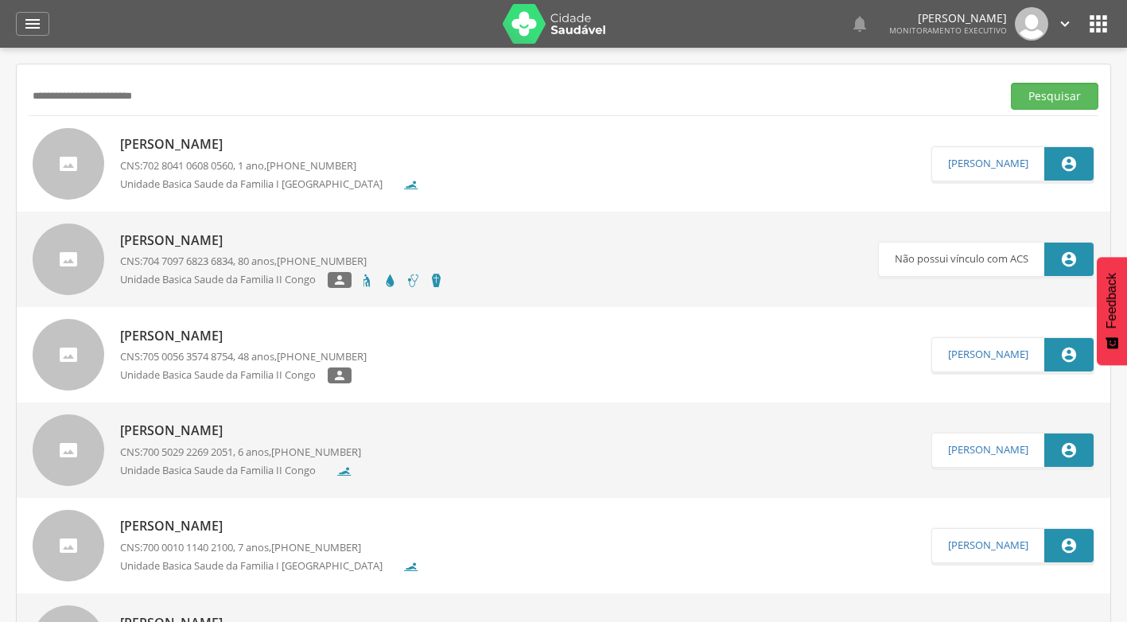
type input "**********"
click at [1011, 83] on button "Pesquisar" at bounding box center [1055, 96] width 88 height 27
click at [215, 142] on p "[PERSON_NAME]" at bounding box center [269, 144] width 299 height 18
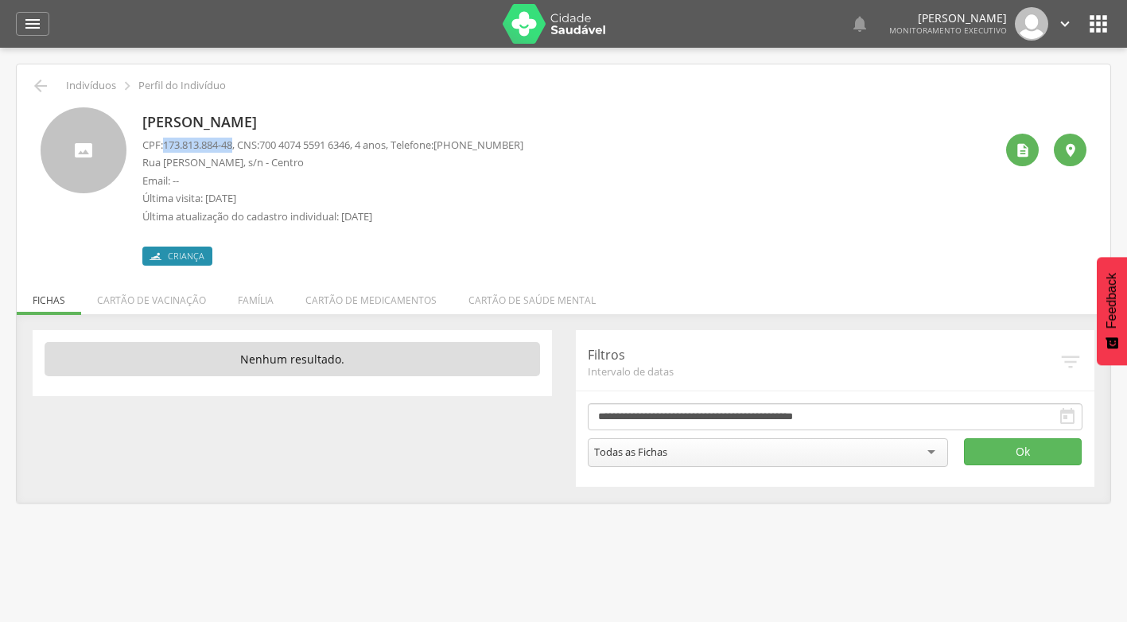
drag, startPoint x: 169, startPoint y: 144, endPoint x: 239, endPoint y: 143, distance: 70.8
click at [239, 143] on p "CPF: 173.813.884-48 , CNS: [PHONE_NUMBER] , 4 anos, Telefone: [PHONE_NUMBER]" at bounding box center [332, 145] width 381 height 15
drag, startPoint x: 239, startPoint y: 143, endPoint x: 225, endPoint y: 142, distance: 14.3
copy span "173.813.884-48"
click at [255, 287] on li "Família" at bounding box center [256, 296] width 68 height 37
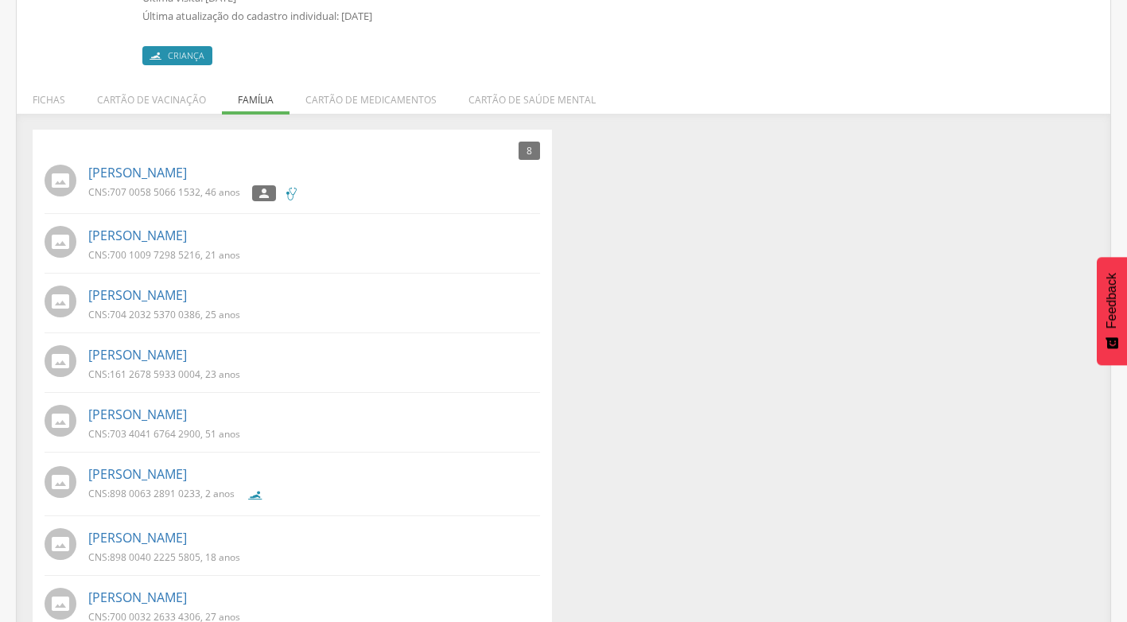
scroll to position [238, 0]
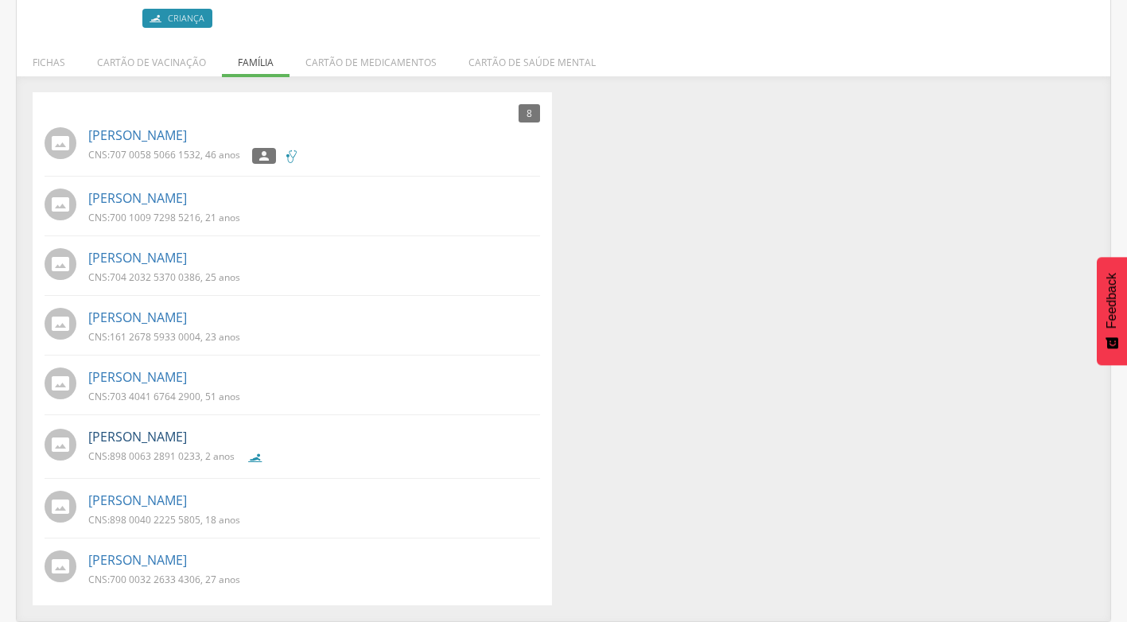
click at [95, 436] on link "[PERSON_NAME]" at bounding box center [137, 437] width 99 height 18
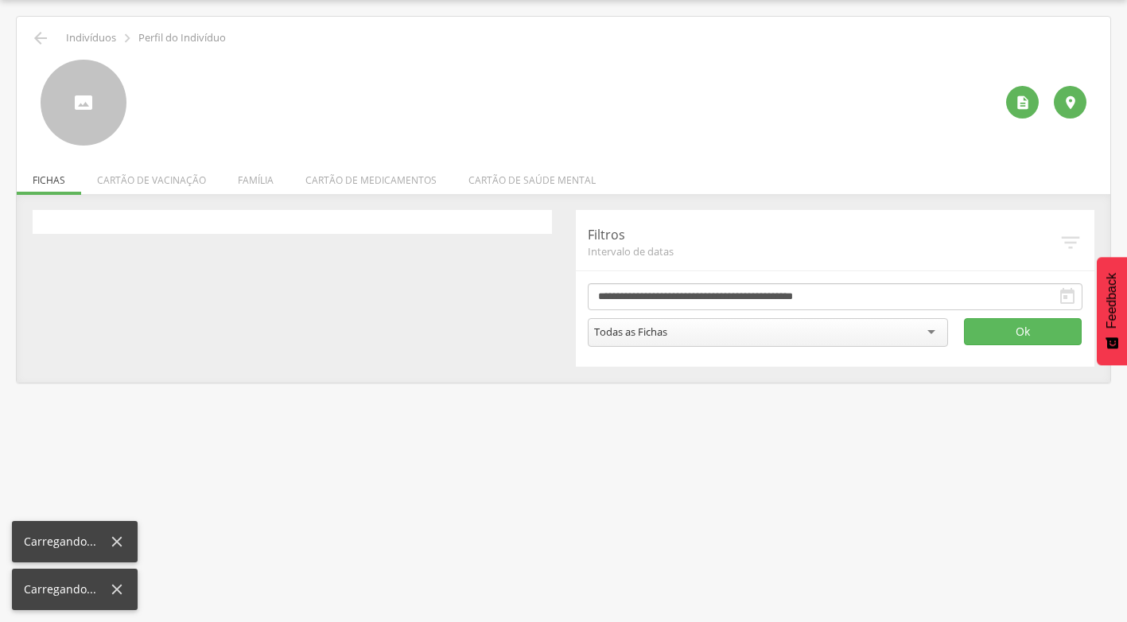
scroll to position [48, 0]
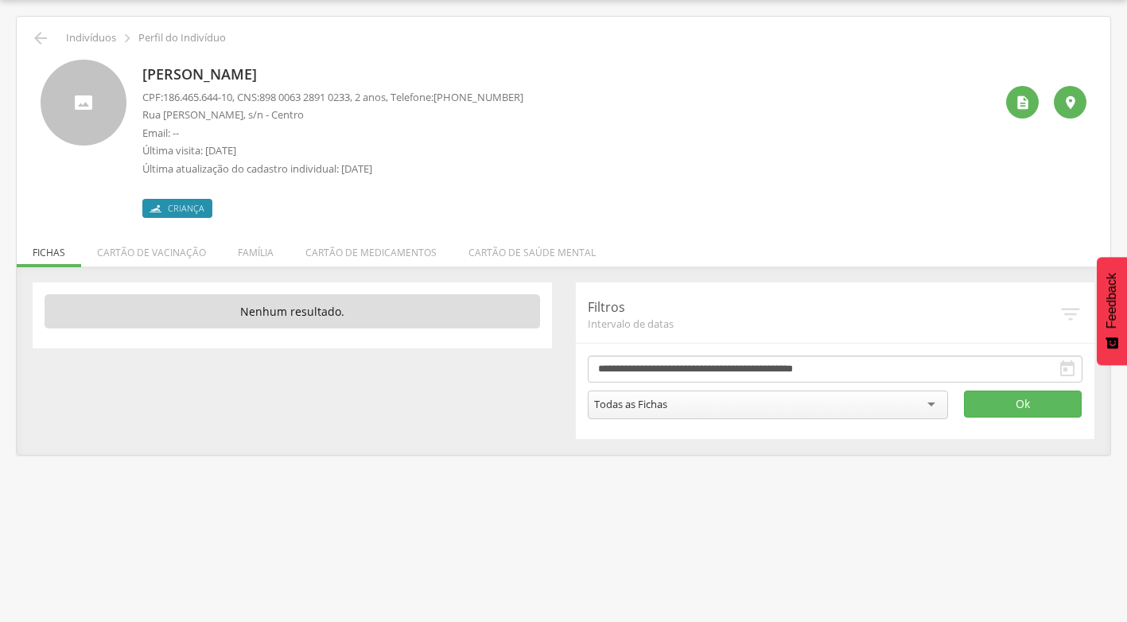
drag, startPoint x: 146, startPoint y: 73, endPoint x: 319, endPoint y: 69, distance: 173.5
click at [319, 69] on p "[PERSON_NAME]" at bounding box center [332, 74] width 381 height 21
drag, startPoint x: 319, startPoint y: 69, endPoint x: 304, endPoint y: 71, distance: 15.2
click at [40, 43] on icon "" at bounding box center [40, 38] width 19 height 19
click at [39, 33] on icon "" at bounding box center [40, 38] width 19 height 19
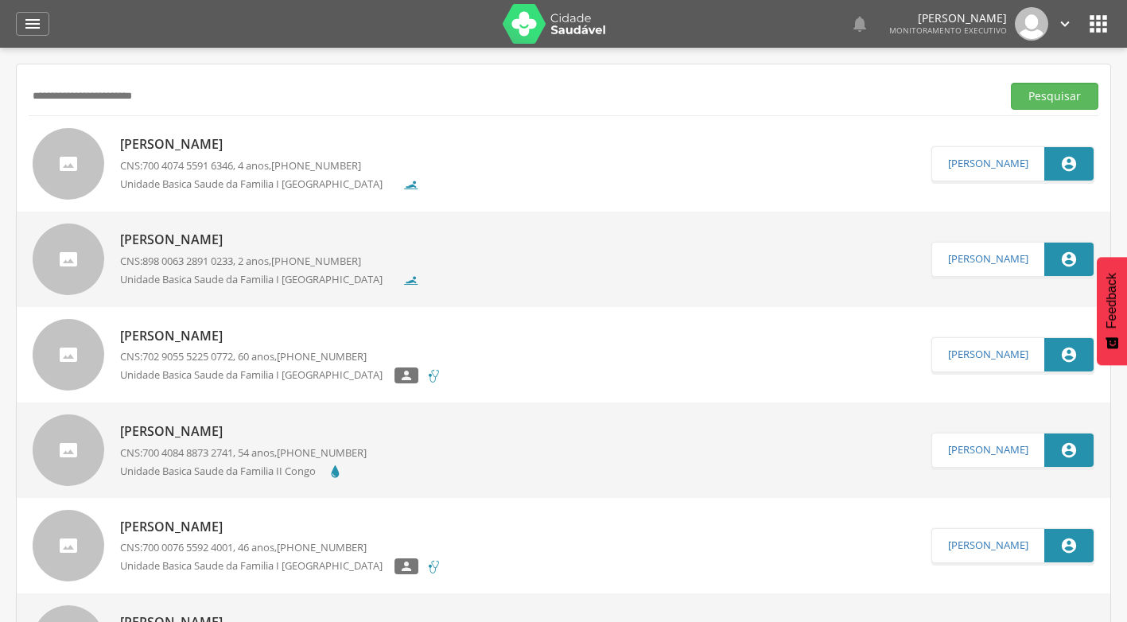
drag, startPoint x: 99, startPoint y: 111, endPoint x: 101, endPoint y: 95, distance: 16.8
click at [99, 111] on div "**********" at bounding box center [564, 95] width 1070 height 39
click at [101, 95] on input "**********" at bounding box center [512, 96] width 967 height 27
click at [102, 94] on input "**********" at bounding box center [512, 96] width 967 height 27
click at [103, 94] on input "**********" at bounding box center [512, 96] width 967 height 27
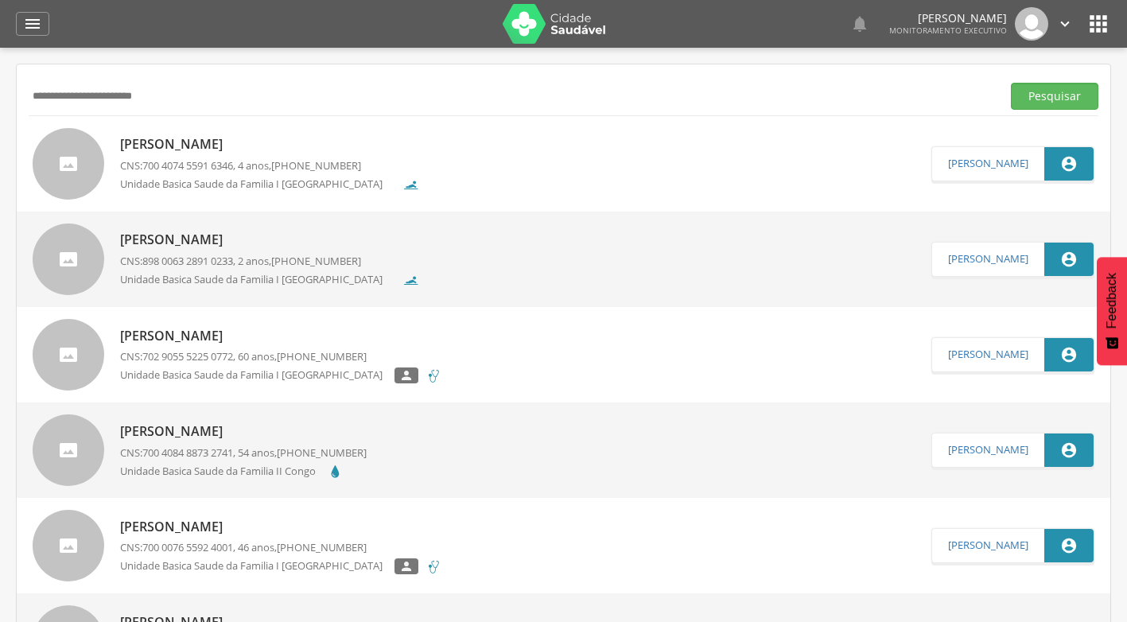
click at [103, 94] on input "**********" at bounding box center [512, 96] width 967 height 27
type input "*******"
click at [1011, 83] on button "Pesquisar" at bounding box center [1055, 96] width 88 height 27
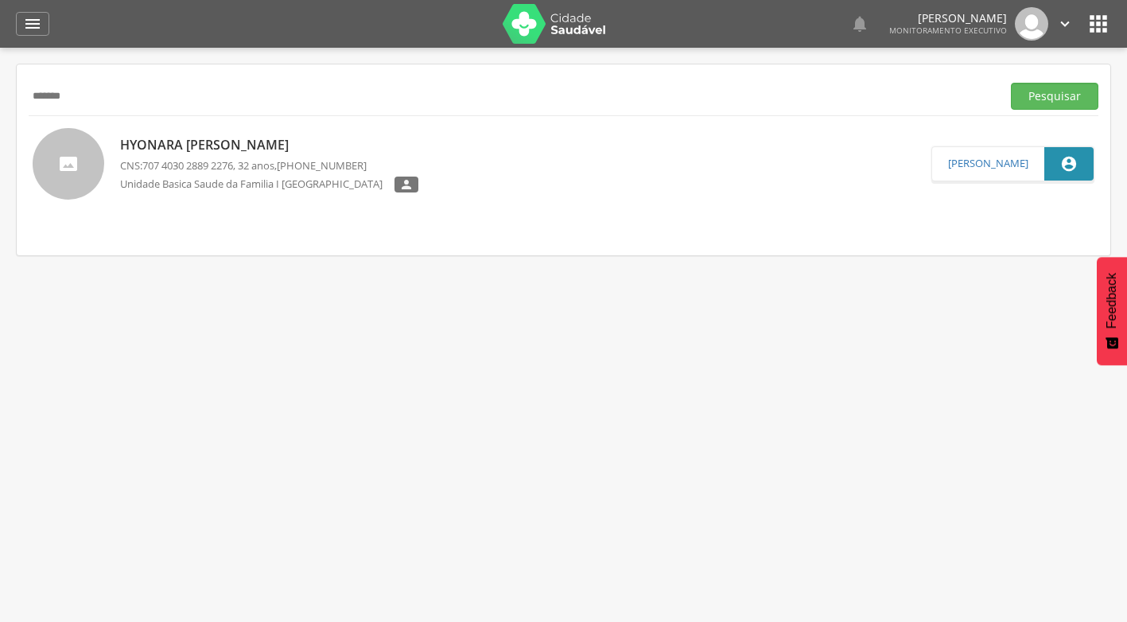
click at [238, 143] on p "Hyonara [PERSON_NAME]" at bounding box center [269, 145] width 298 height 18
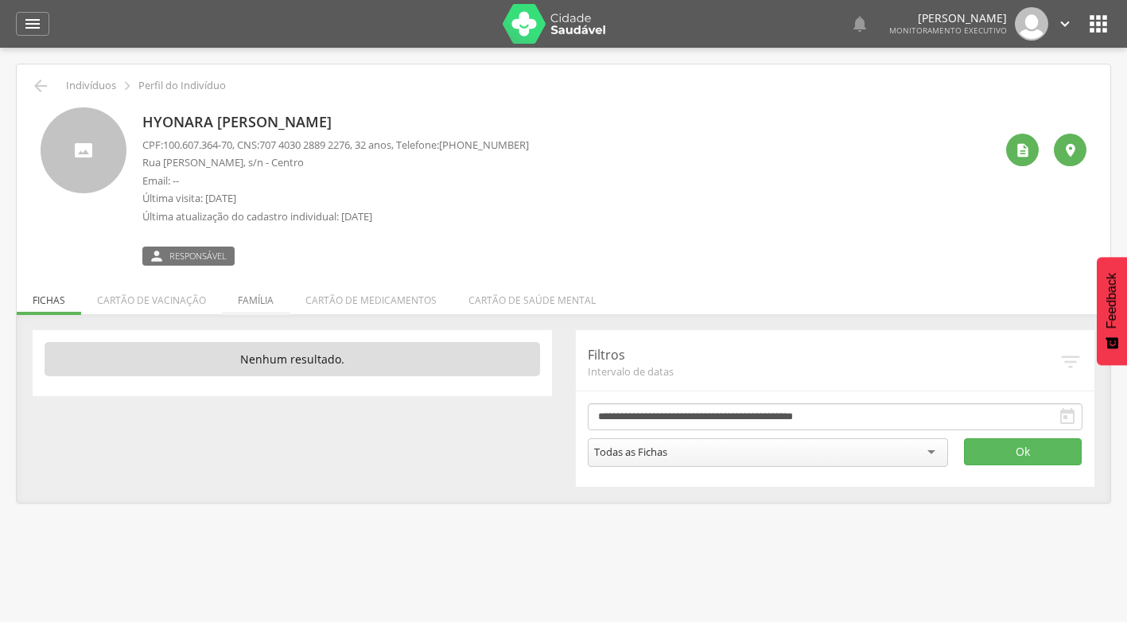
click at [246, 298] on li "Família" at bounding box center [256, 296] width 68 height 37
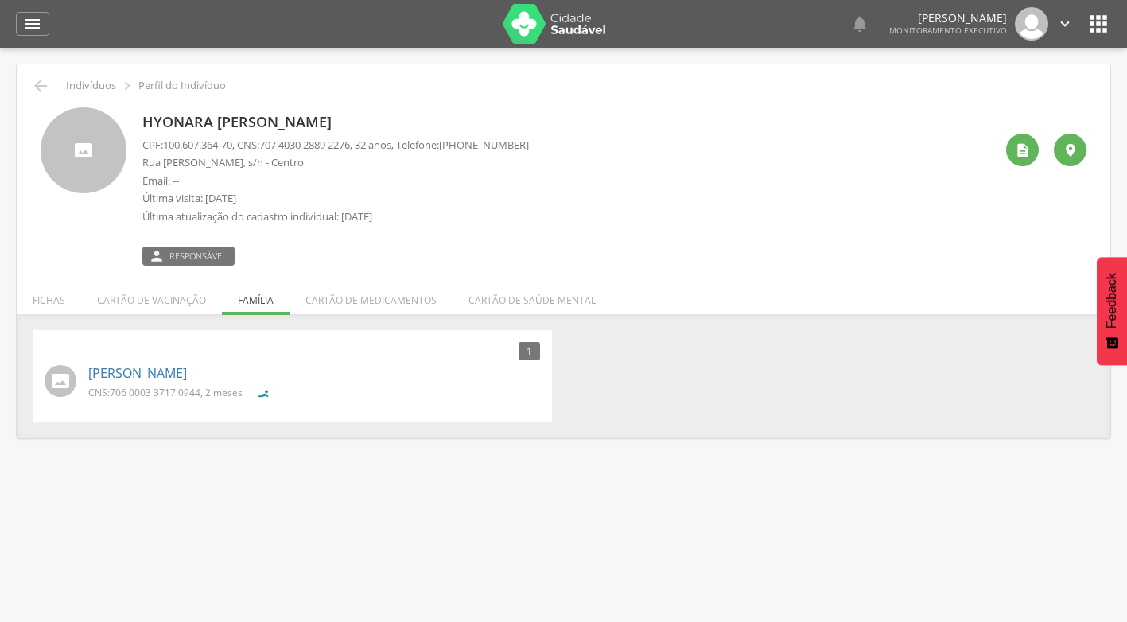
scroll to position [48, 0]
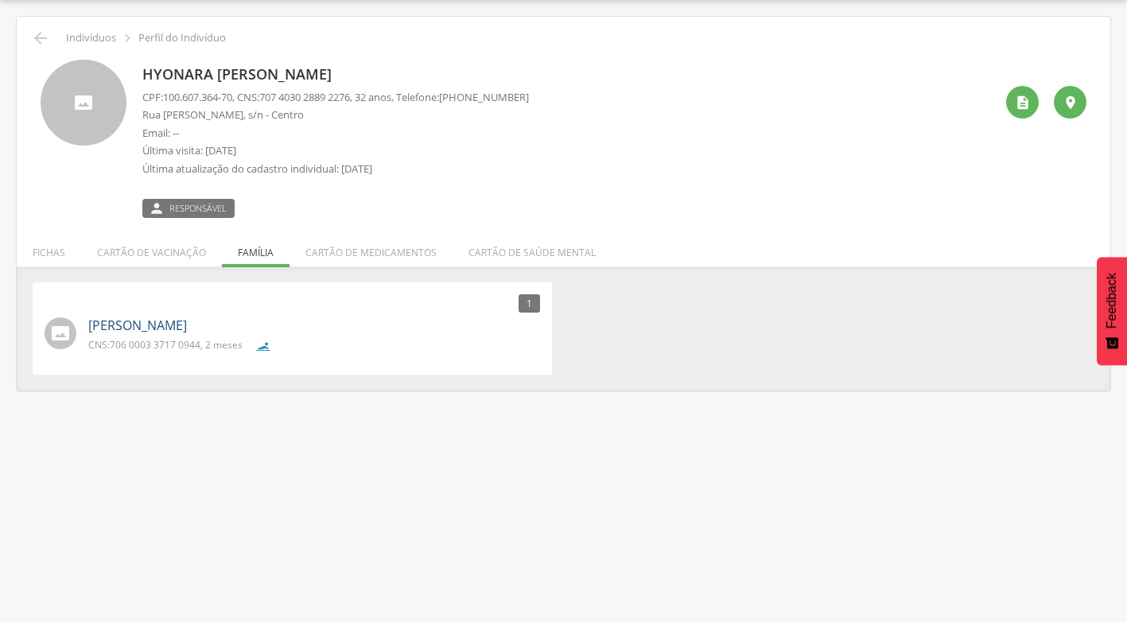
click at [164, 325] on link "[PERSON_NAME]" at bounding box center [137, 326] width 99 height 18
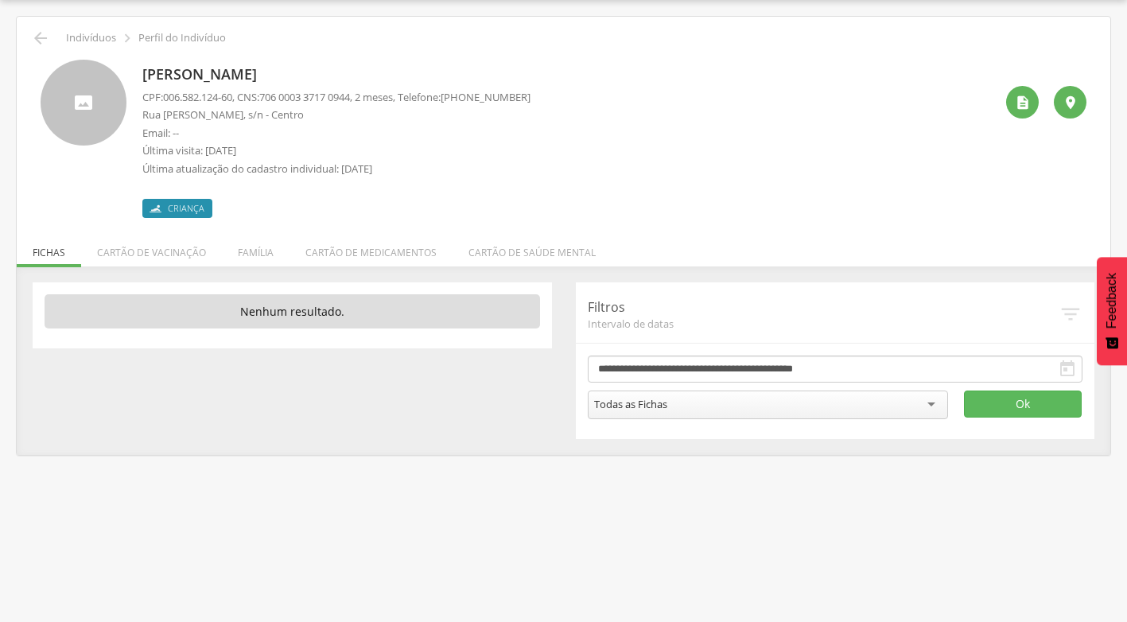
drag, startPoint x: 142, startPoint y: 71, endPoint x: 329, endPoint y: 61, distance: 187.2
click at [329, 61] on div "[PERSON_NAME] CPF: 006.582.124-60 , CNS: [PHONE_NUMBER] , 2 meses, Telefone: [P…" at bounding box center [336, 139] width 388 height 158
drag, startPoint x: 329, startPoint y: 61, endPoint x: 318, endPoint y: 66, distance: 12.1
drag, startPoint x: 318, startPoint y: 66, endPoint x: 212, endPoint y: 93, distance: 109.2
click at [254, 93] on p "CPF: 006.582.124-60 , CNS: [PHONE_NUMBER] , 2 meses, Telefone: [PHONE_NUMBER]" at bounding box center [336, 97] width 388 height 15
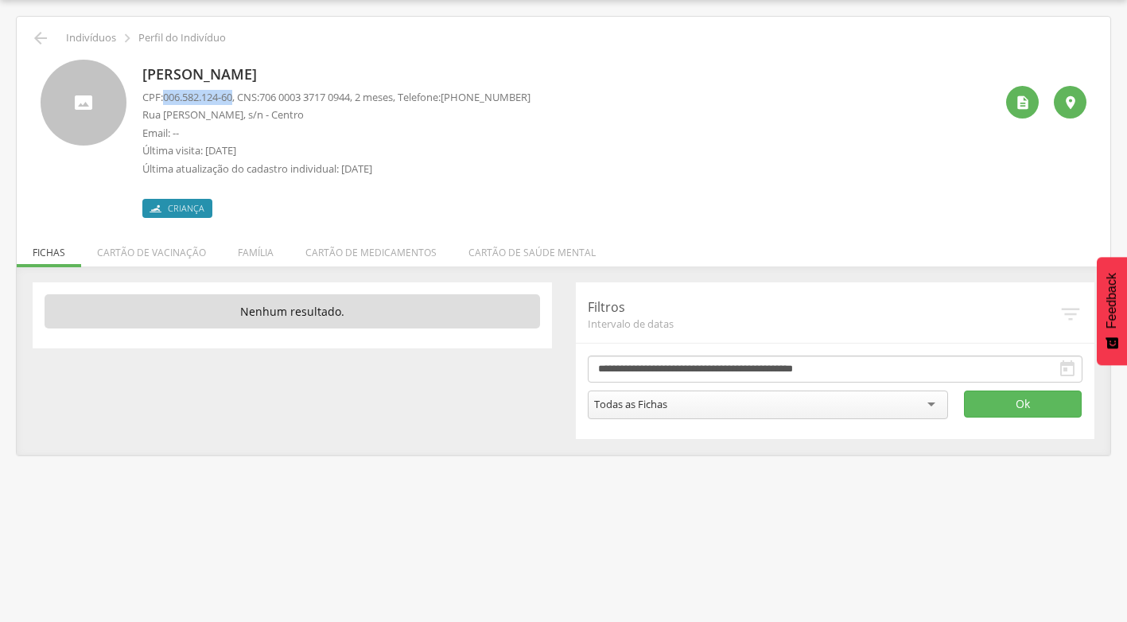
drag, startPoint x: 167, startPoint y: 101, endPoint x: 239, endPoint y: 98, distance: 71.7
click at [232, 98] on span "006.582.124-60" at bounding box center [197, 97] width 69 height 14
click at [35, 33] on icon "" at bounding box center [40, 38] width 19 height 19
click at [46, 42] on icon "" at bounding box center [40, 38] width 19 height 19
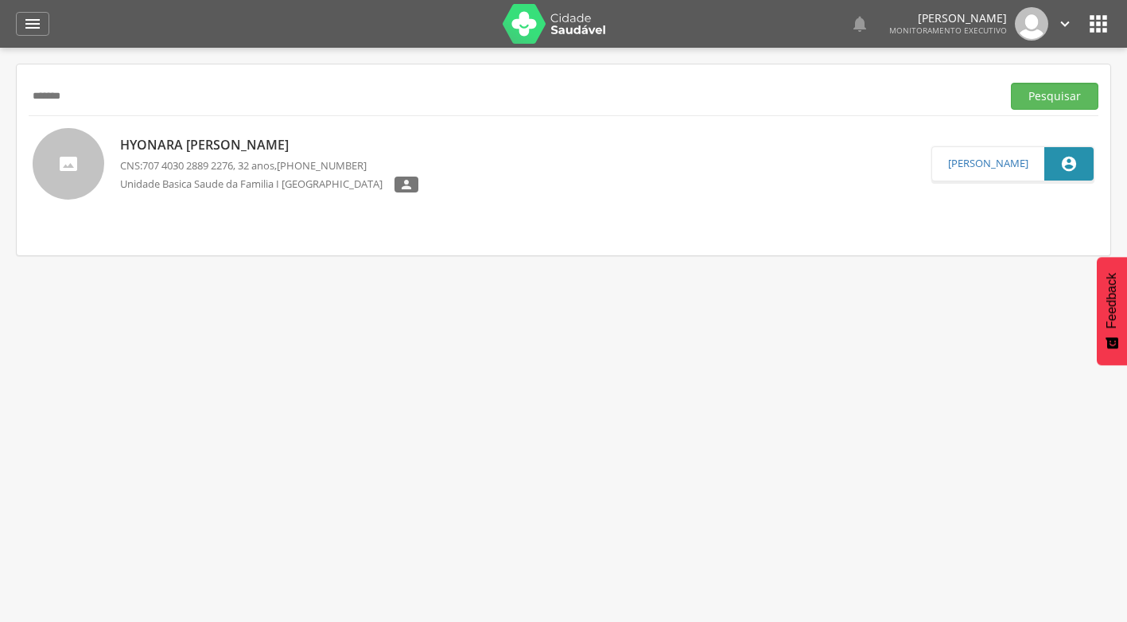
click at [124, 100] on input "*******" at bounding box center [512, 96] width 967 height 27
